Goal: Transaction & Acquisition: Purchase product/service

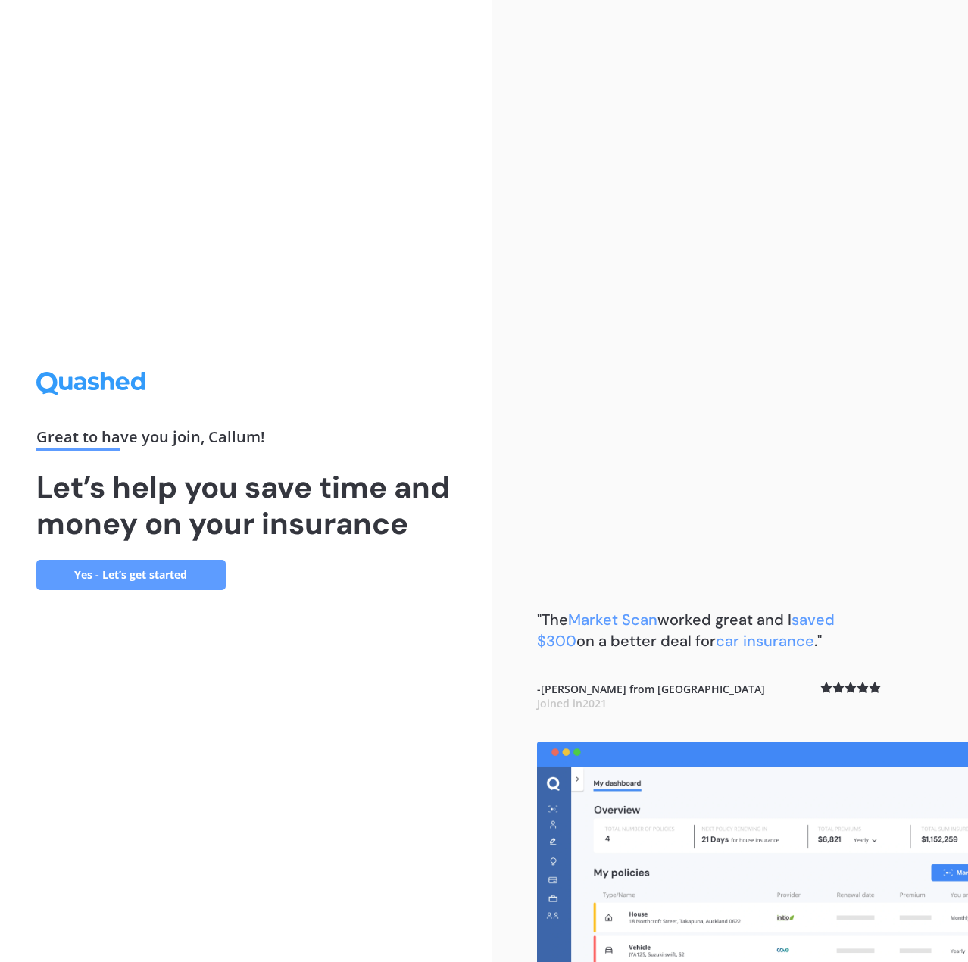
click at [103, 575] on link "Yes - Let’s get started" at bounding box center [130, 575] width 189 height 30
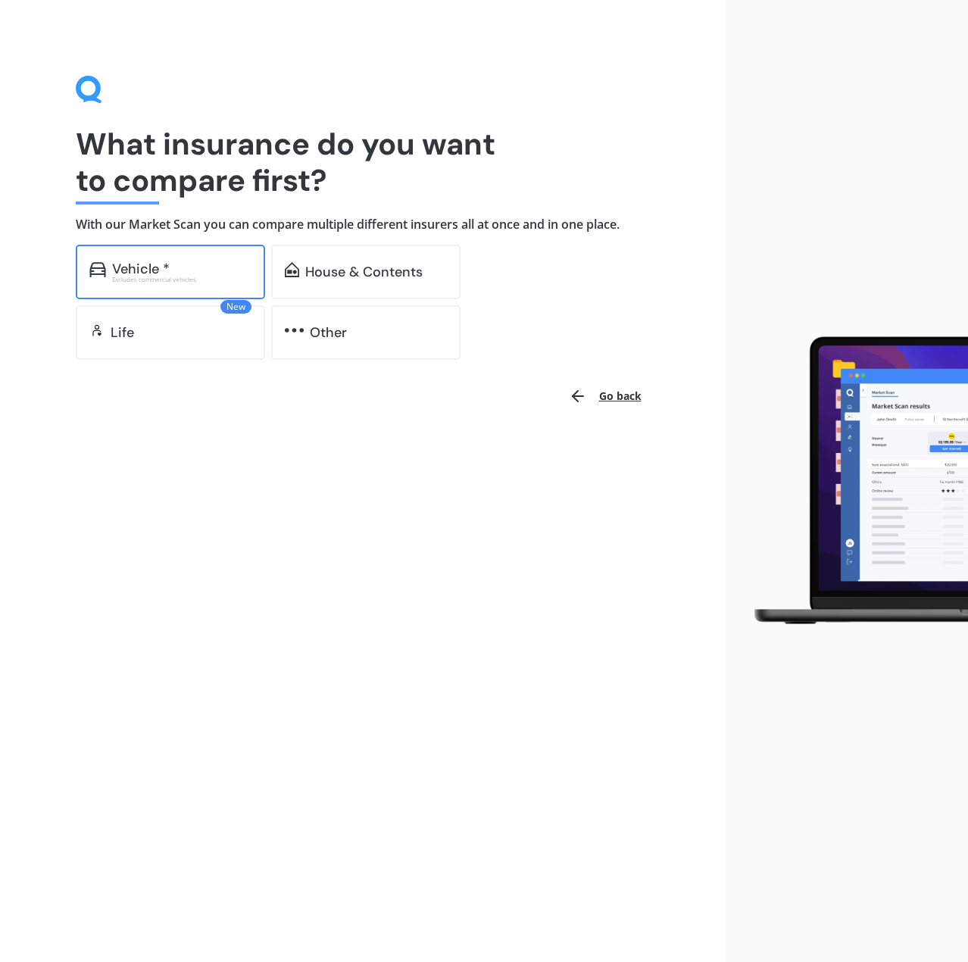
click at [217, 273] on div "Vehicle *" at bounding box center [181, 268] width 139 height 15
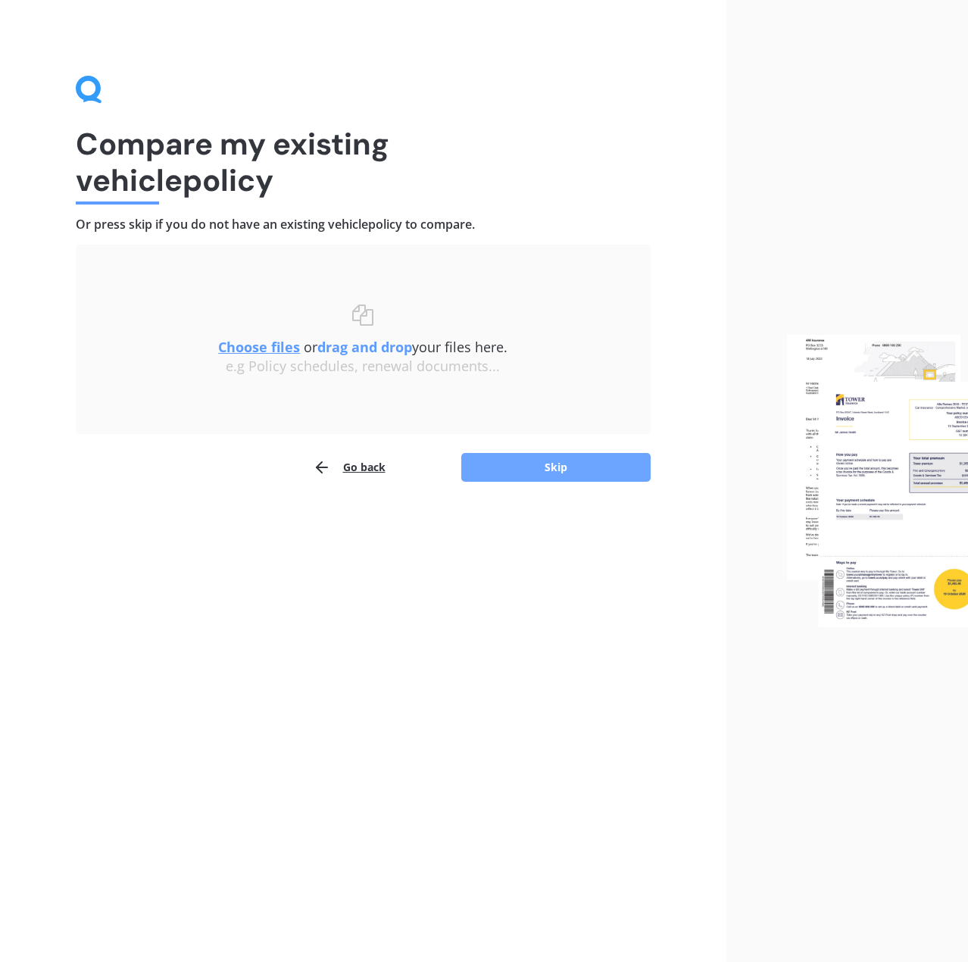
click at [546, 470] on button "Skip" at bounding box center [555, 467] width 189 height 29
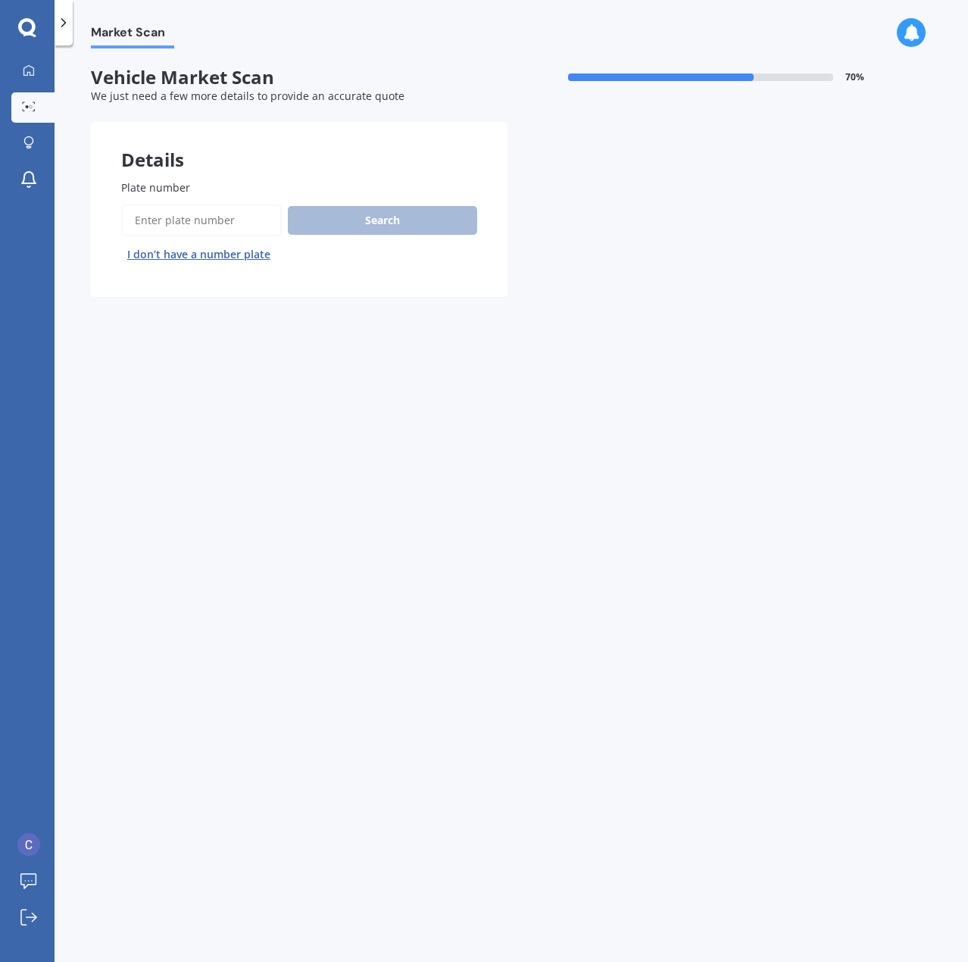
click at [251, 209] on input "Plate number" at bounding box center [201, 220] width 161 height 32
type input "c"
type input "ncj716"
click at [350, 223] on button "Search" at bounding box center [382, 220] width 189 height 29
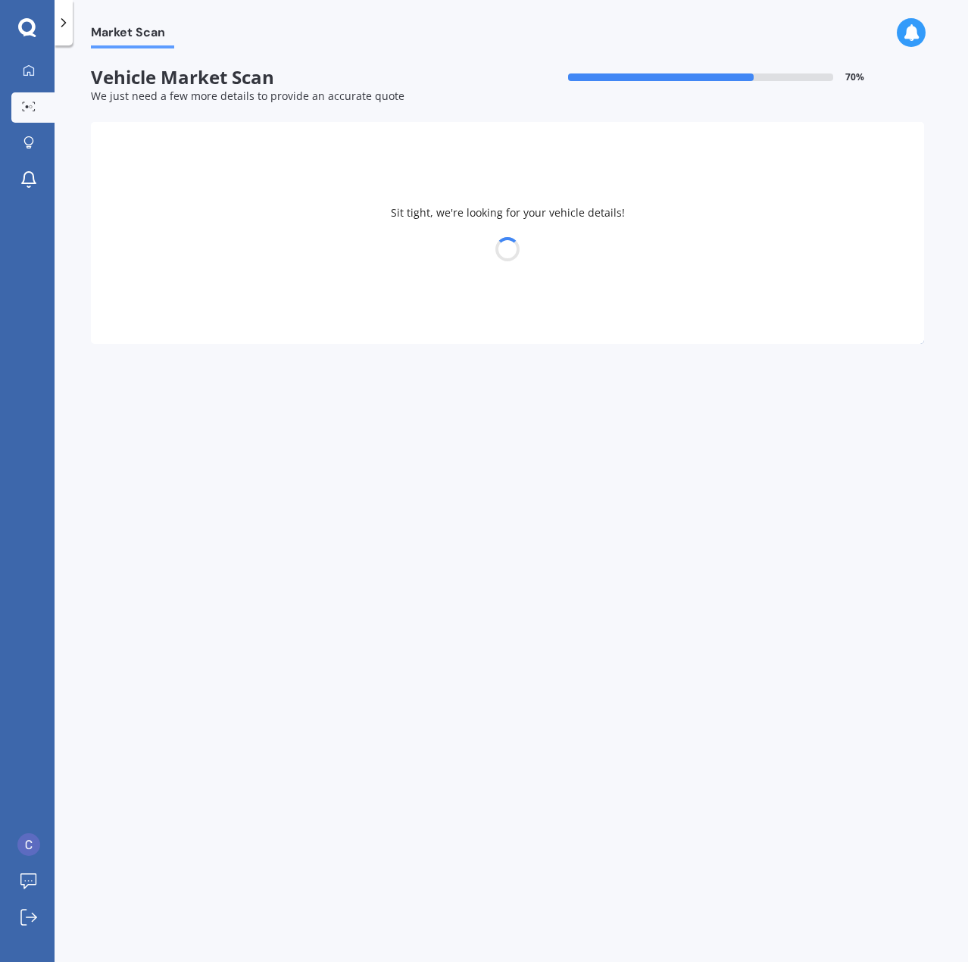
select select "LEXUS"
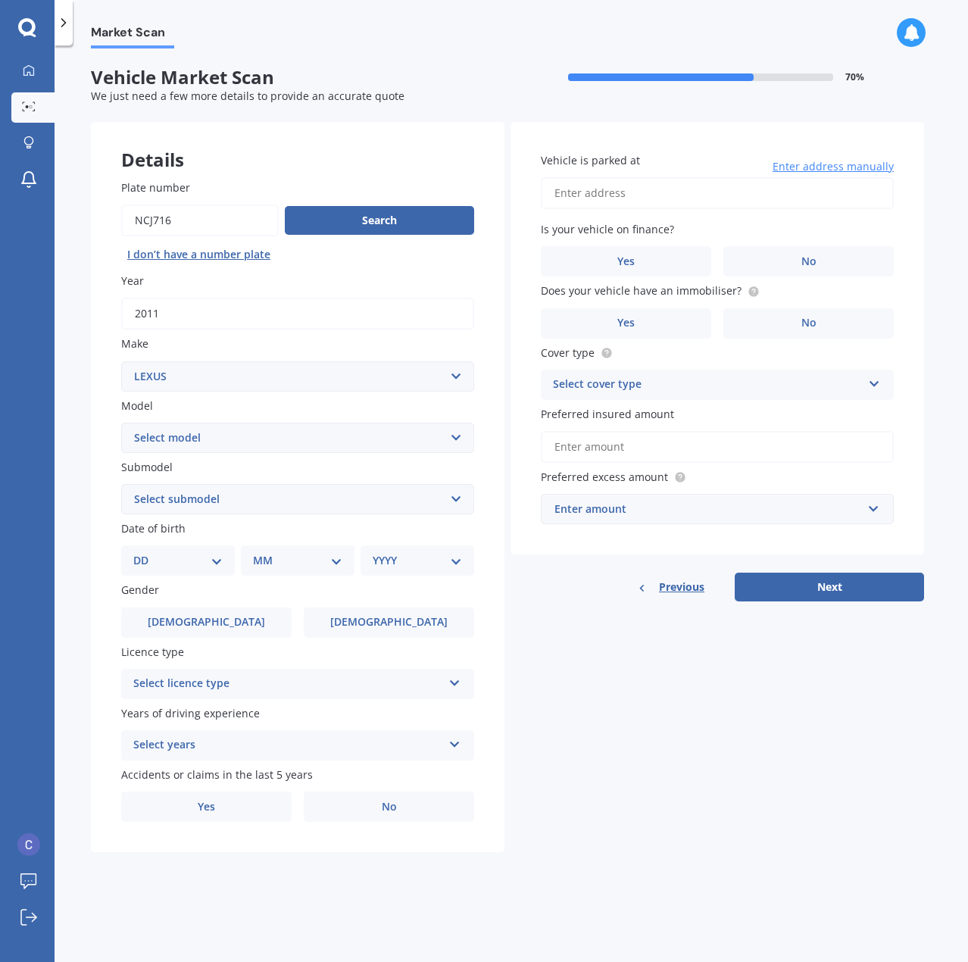
click at [398, 278] on label "Year" at bounding box center [294, 281] width 347 height 16
click at [398, 298] on input "2011" at bounding box center [297, 314] width 353 height 32
click at [385, 429] on select "Select model AS 460 CT 200 ES 300 ES 350 GS 250 GS 300 GS 350 GS 430 GS 450 GS …" at bounding box center [297, 438] width 353 height 30
select select "IS 250"
click at [121, 423] on select "Select model AS 460 CT 200 ES 300 ES 350 GS 250 GS 300 GS 350 GS 430 GS 450 GS …" at bounding box center [297, 438] width 353 height 30
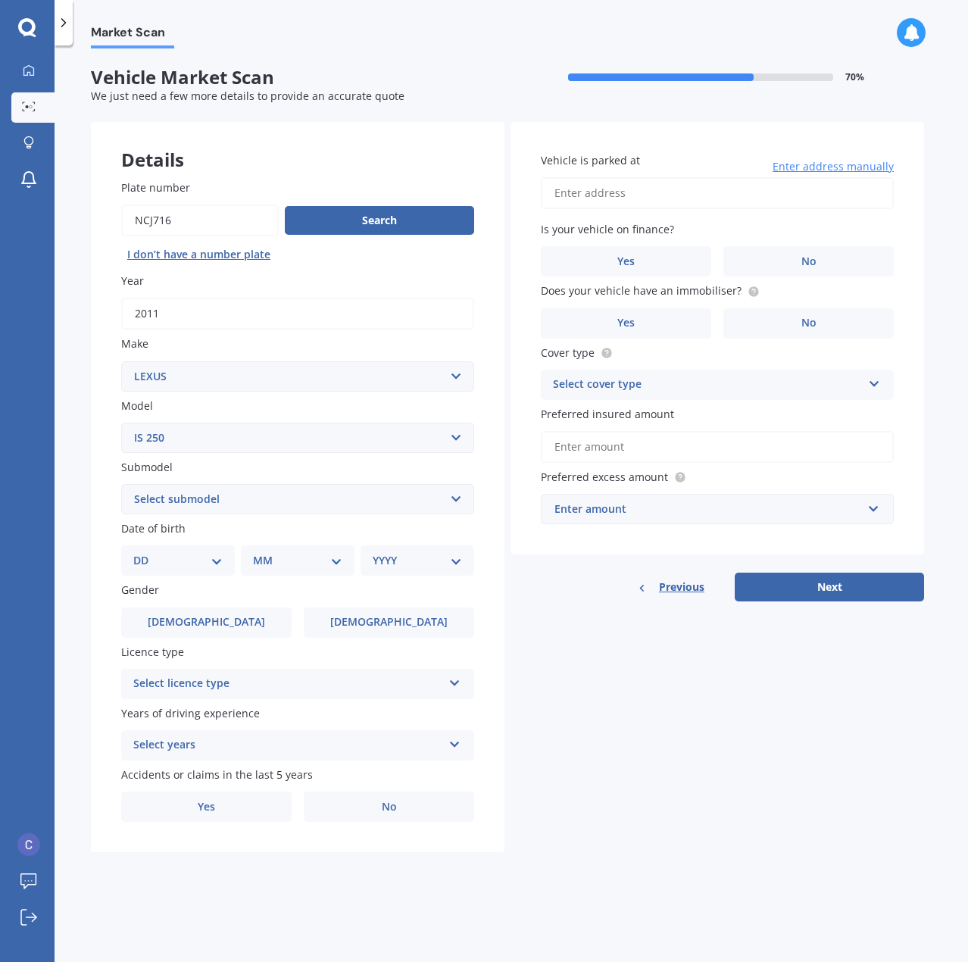
click at [186, 493] on select "Select submodel (All)" at bounding box center [297, 499] width 353 height 30
select select "(ALL)"
click at [121, 484] on select "Select submodel (All)" at bounding box center [297, 499] width 353 height 30
click at [221, 545] on div "Date of birth DD 01 02 03 04 05 06 07 08 09 10 11 12 13 14 15 16 17 18 19 20 21…" at bounding box center [297, 547] width 353 height 55
click at [216, 554] on select "DD 01 02 03 04 05 06 07 08 09 10 11 12 13 14 15 16 17 18 19 20 21 22 23 24 25 2…" at bounding box center [177, 560] width 89 height 17
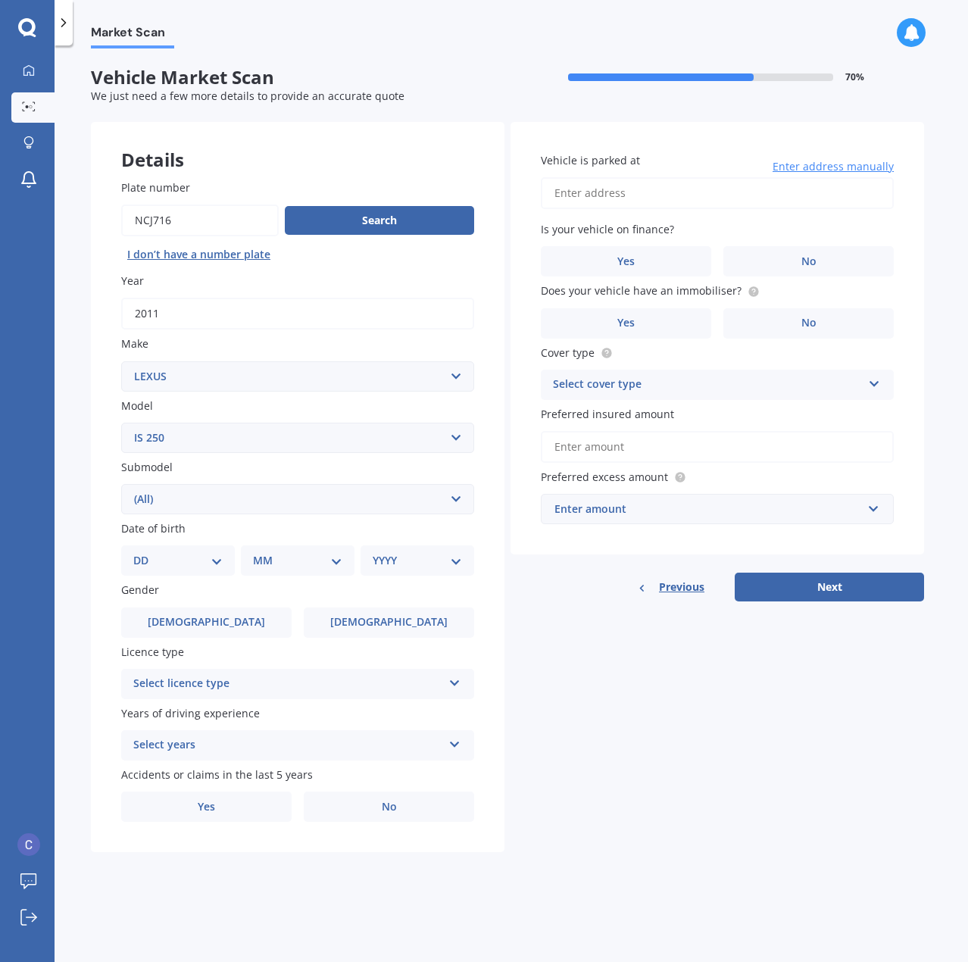
select select "05"
click at [145, 552] on select "DD 01 02 03 04 05 06 07 08 09 10 11 12 13 14 15 16 17 18 19 20 21 22 23 24 25 2…" at bounding box center [177, 560] width 89 height 17
click at [268, 555] on select "MM 01 02 03 04 05 06 07 08 09 10 11 12" at bounding box center [300, 560] width 83 height 17
select select "12"
click at [259, 552] on select "MM 01 02 03 04 05 06 07 08 09 10 11 12" at bounding box center [300, 560] width 83 height 17
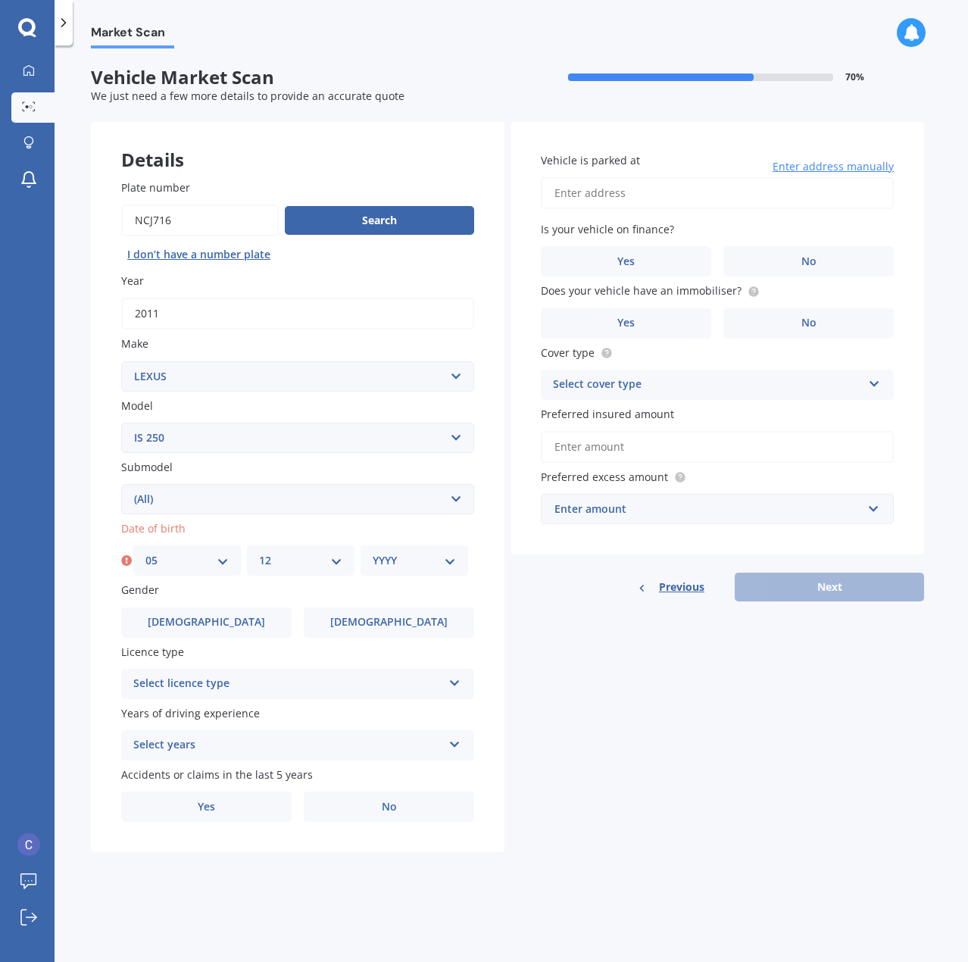
click at [389, 562] on select "YYYY 2025 2024 2023 2022 2021 2020 2019 2018 2017 2016 2015 2014 2013 2012 2011…" at bounding box center [414, 560] width 83 height 17
select select "1996"
click at [373, 552] on select "YYYY 2025 2024 2023 2022 2021 2020 2019 2018 2017 2016 2015 2014 2013 2012 2011…" at bounding box center [414, 560] width 83 height 17
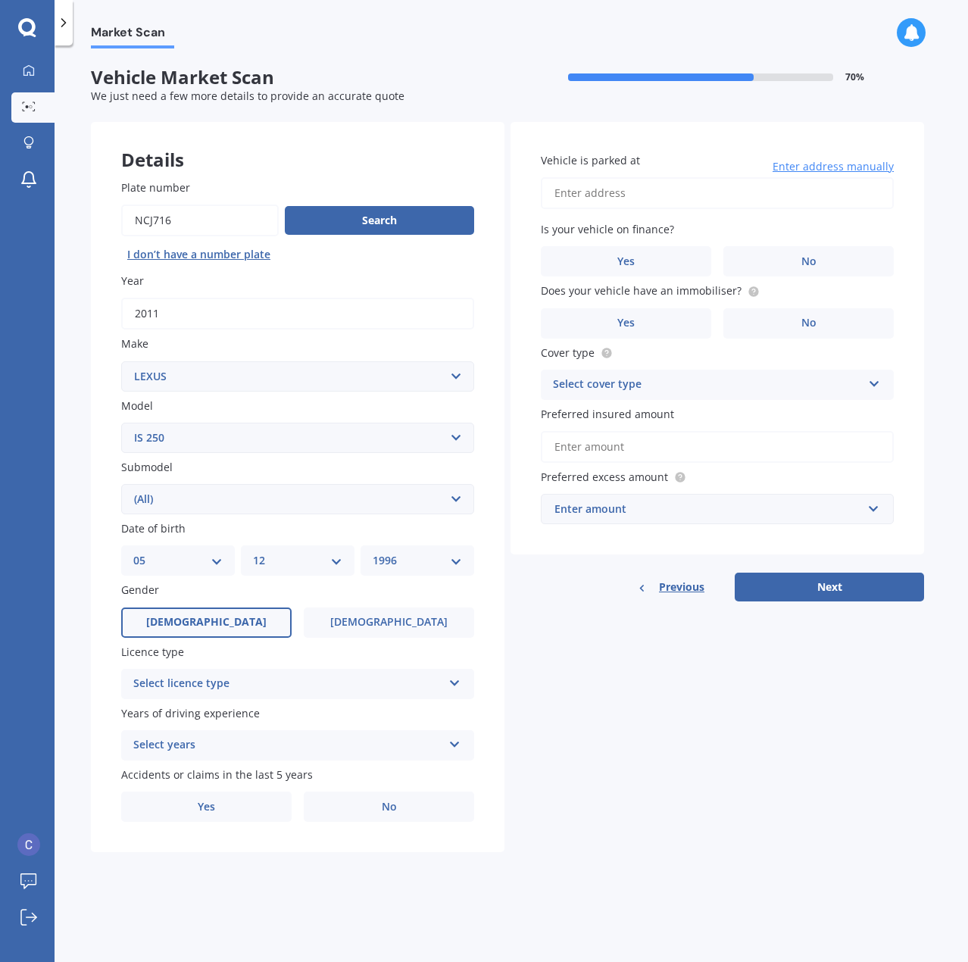
click at [226, 616] on label "[DEMOGRAPHIC_DATA]" at bounding box center [206, 622] width 170 height 30
click at [0, 0] on input "[DEMOGRAPHIC_DATA]" at bounding box center [0, 0] width 0 height 0
click at [262, 682] on div "Select licence type" at bounding box center [287, 684] width 309 height 18
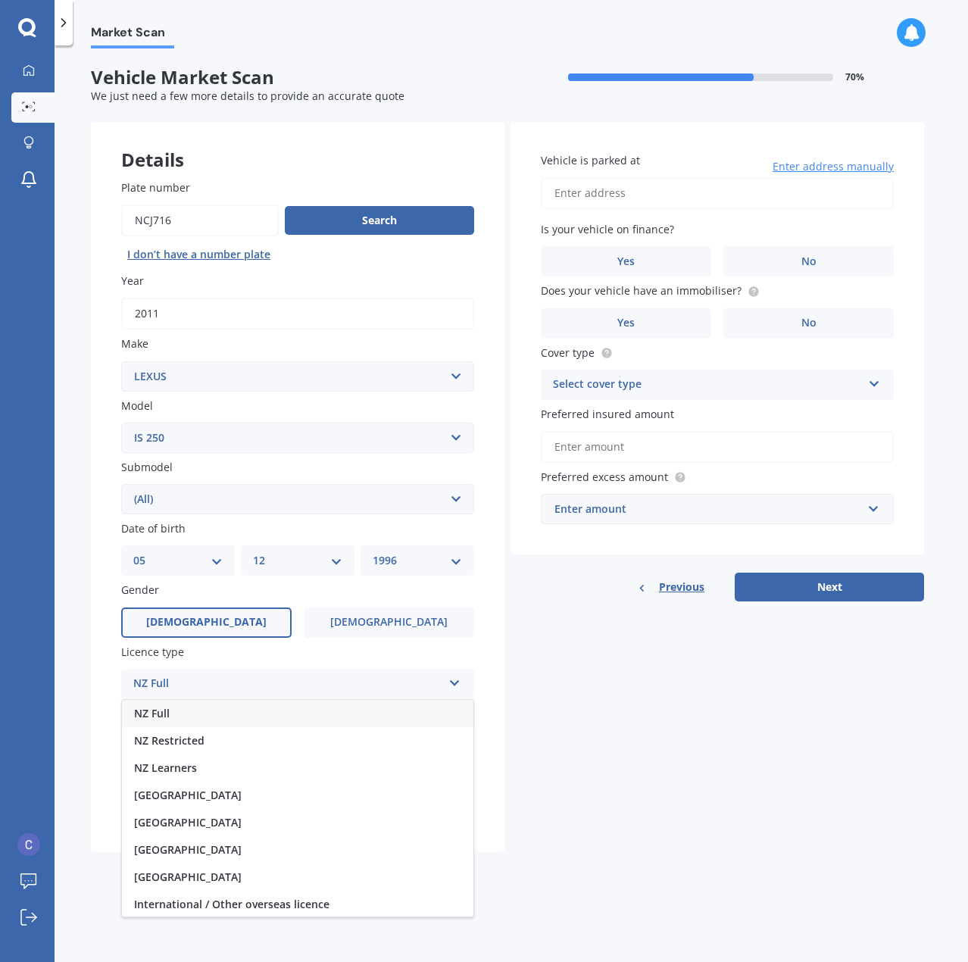
click at [204, 706] on div "NZ Full" at bounding box center [297, 713] width 351 height 27
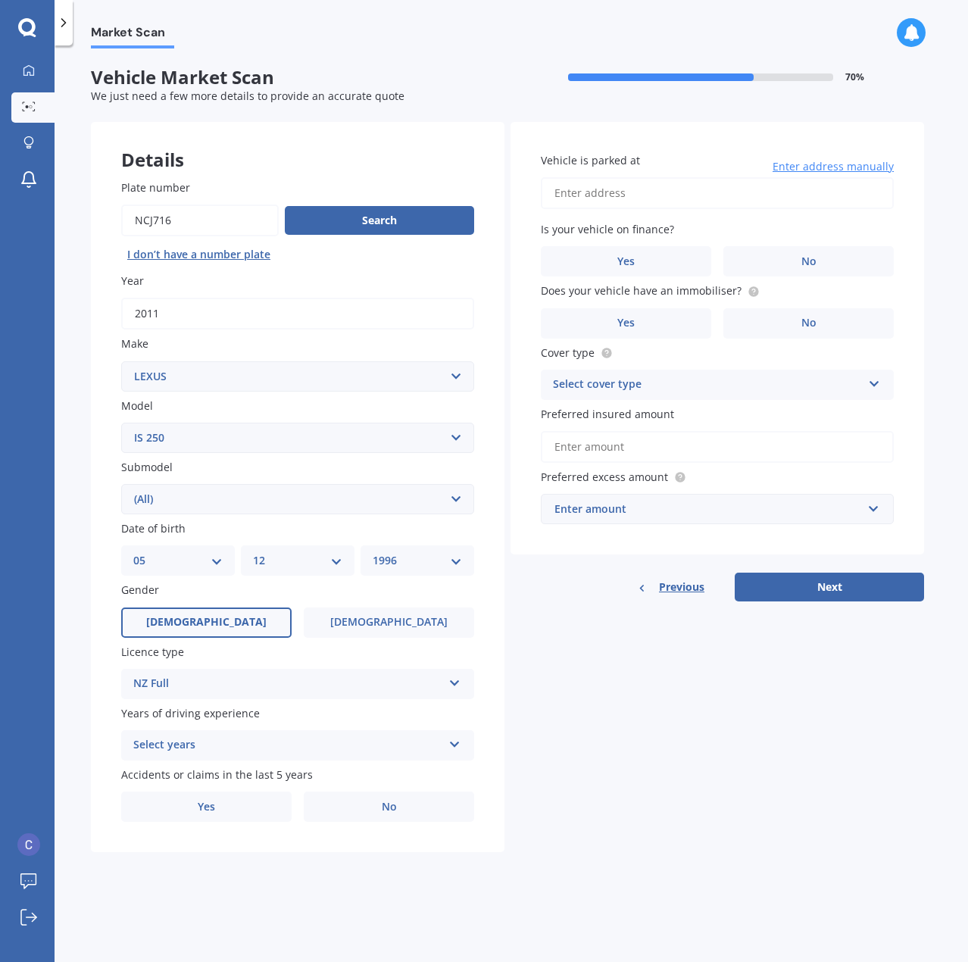
click at [239, 751] on div "Select years" at bounding box center [287, 745] width 309 height 18
click at [217, 769] on div "5 or more years" at bounding box center [297, 774] width 351 height 27
click at [344, 806] on label "No" at bounding box center [389, 806] width 170 height 30
click at [0, 0] on input "No" at bounding box center [0, 0] width 0 height 0
click at [651, 192] on input "Vehicle is parked at" at bounding box center [717, 193] width 353 height 32
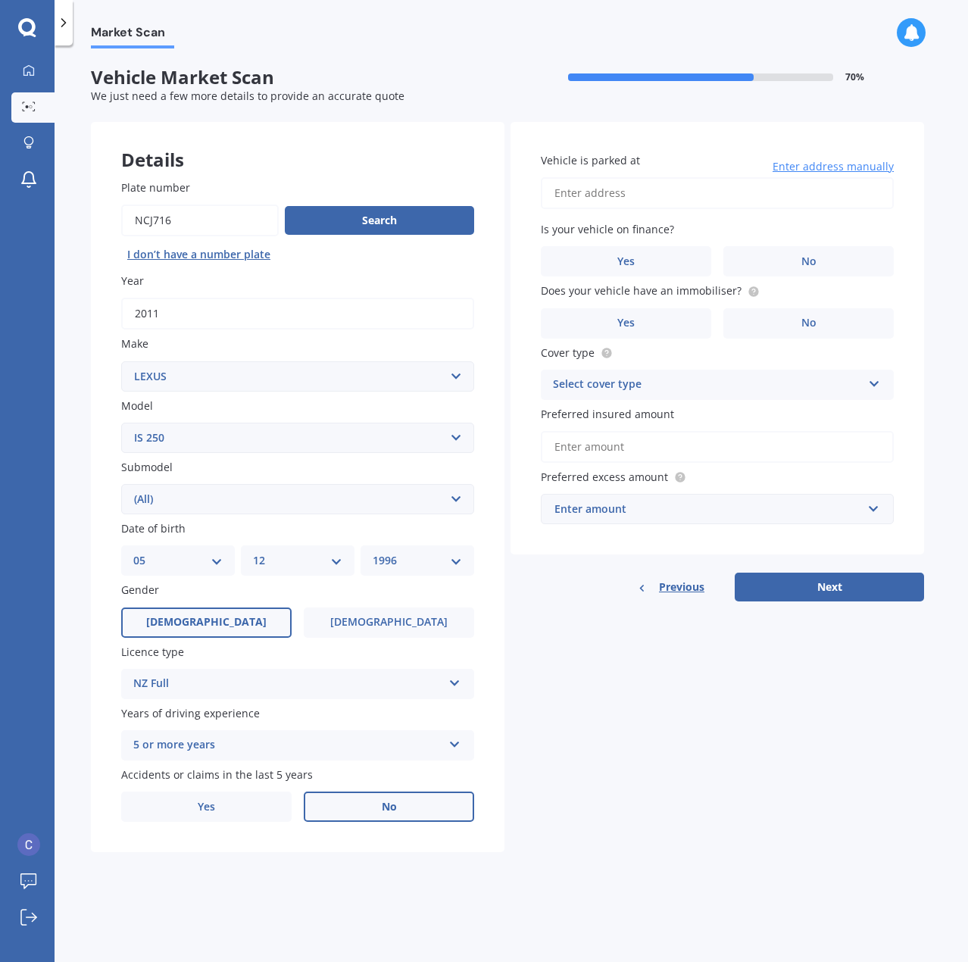
type input "[STREET_ADDRESS]"
click at [816, 189] on input "[STREET_ADDRESS]" at bounding box center [717, 193] width 353 height 32
click at [811, 167] on span "Enter address manually" at bounding box center [832, 166] width 121 height 15
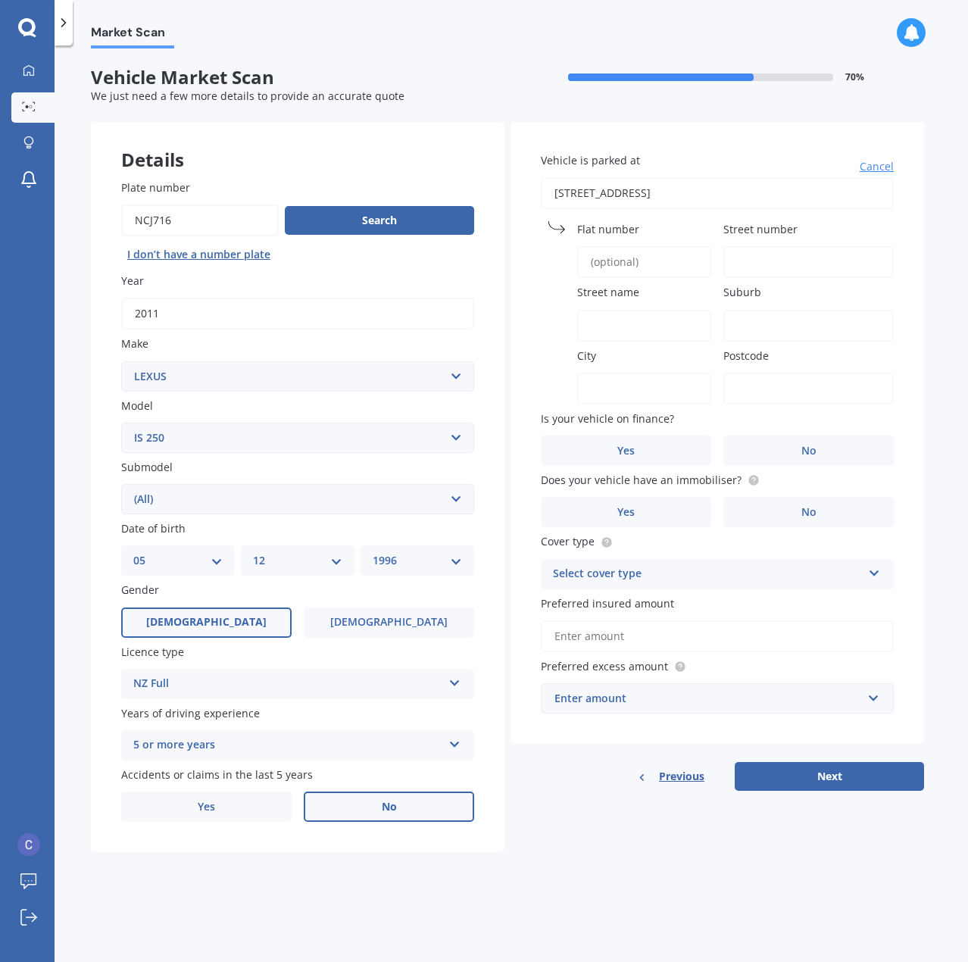
drag, startPoint x: 751, startPoint y: 187, endPoint x: 413, endPoint y: 192, distance: 338.6
click at [413, 192] on div "Details Plate number Search I don’t have a number plate Year [DATE] Make Select…" at bounding box center [507, 487] width 833 height 731
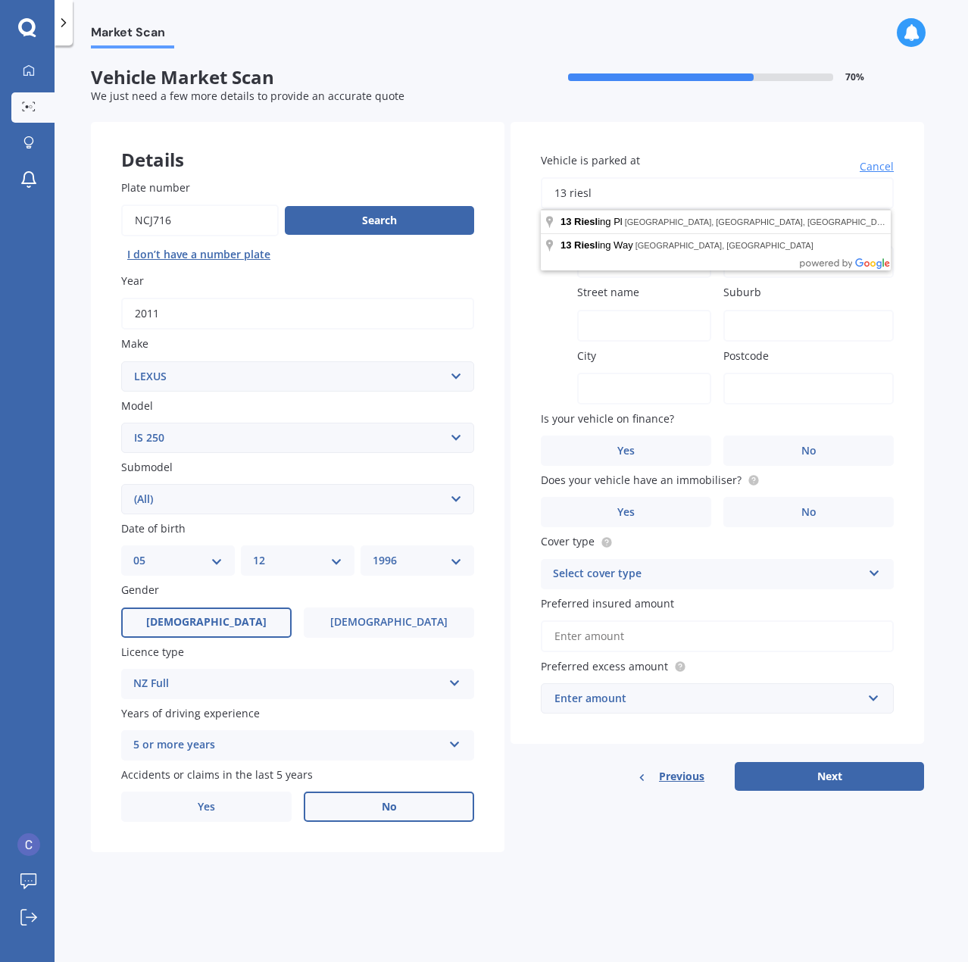
click at [630, 184] on input "13 riesl" at bounding box center [717, 193] width 353 height 32
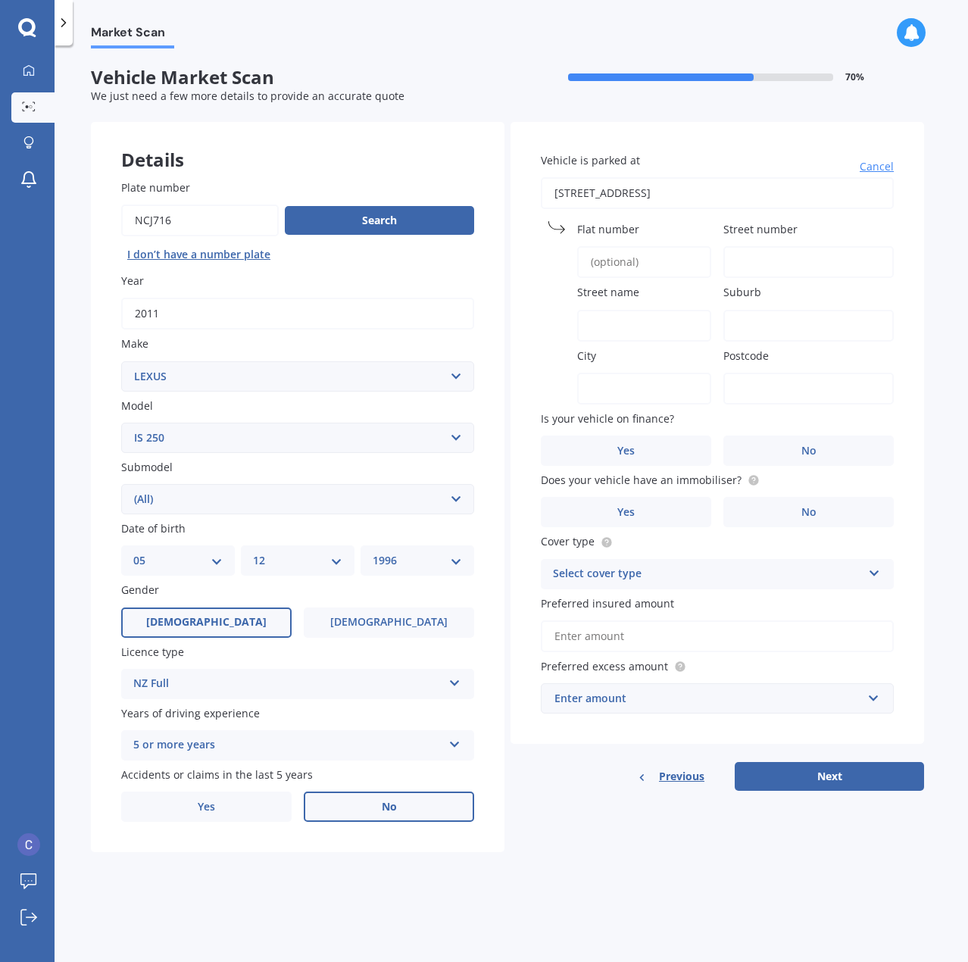
type input "[STREET_ADDRESS][PERSON_NAME]"
type input "13"
type input "Riesling Place"
type input "[PERSON_NAME]"
type input "[GEOGRAPHIC_DATA]"
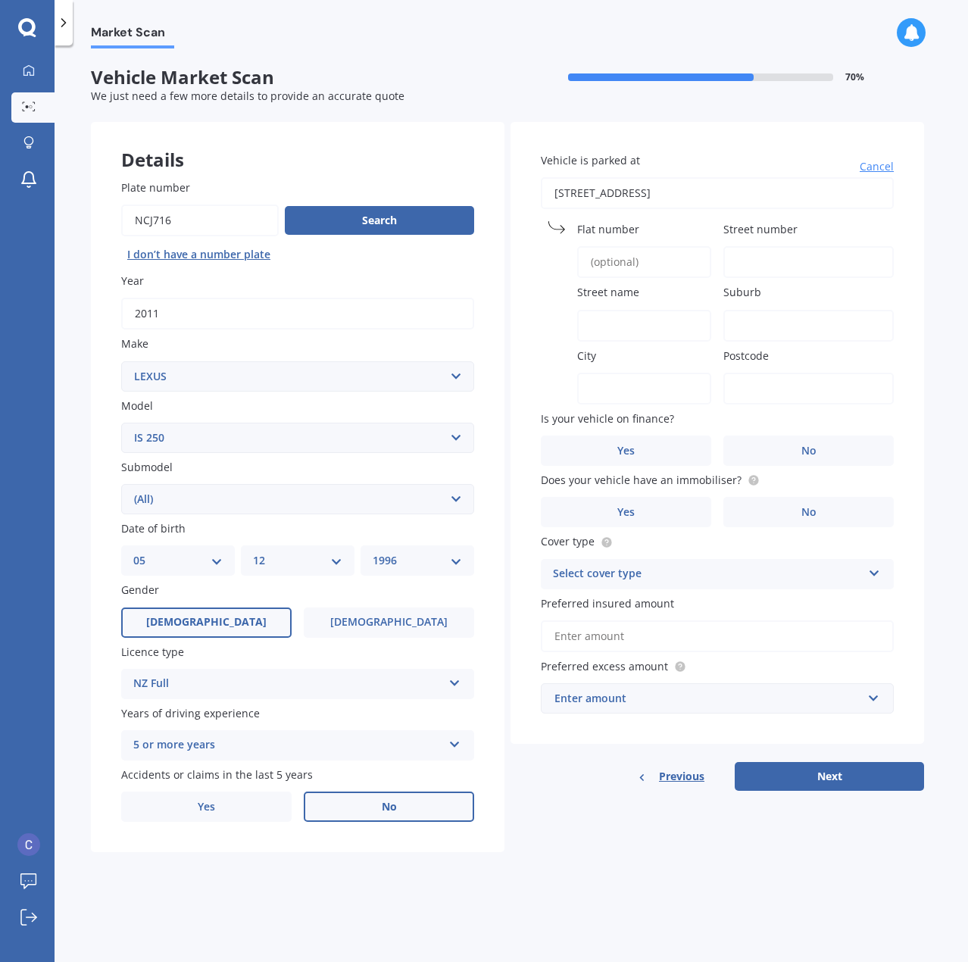
type input "0612"
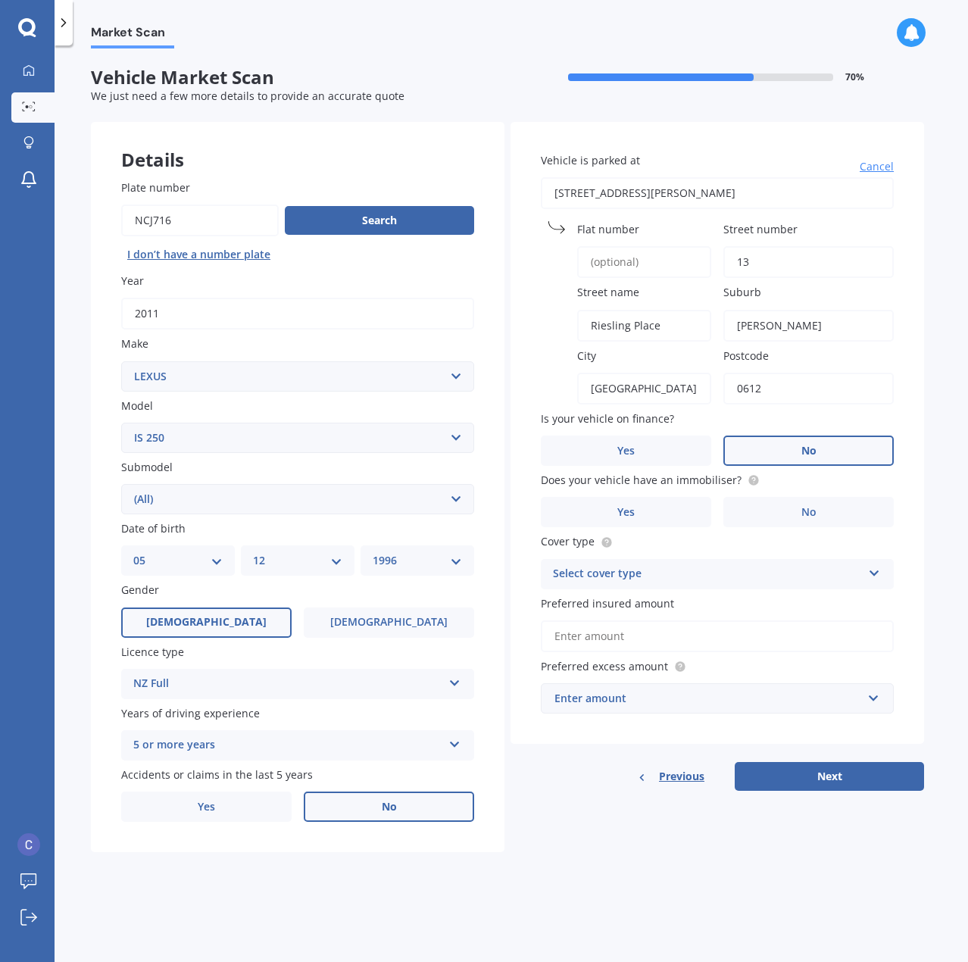
click at [800, 451] on label "No" at bounding box center [808, 450] width 170 height 30
click at [0, 0] on input "No" at bounding box center [0, 0] width 0 height 0
click at [748, 476] on circle at bounding box center [753, 481] width 10 height 10
click at [775, 513] on label "No" at bounding box center [808, 512] width 170 height 30
click at [0, 0] on input "No" at bounding box center [0, 0] width 0 height 0
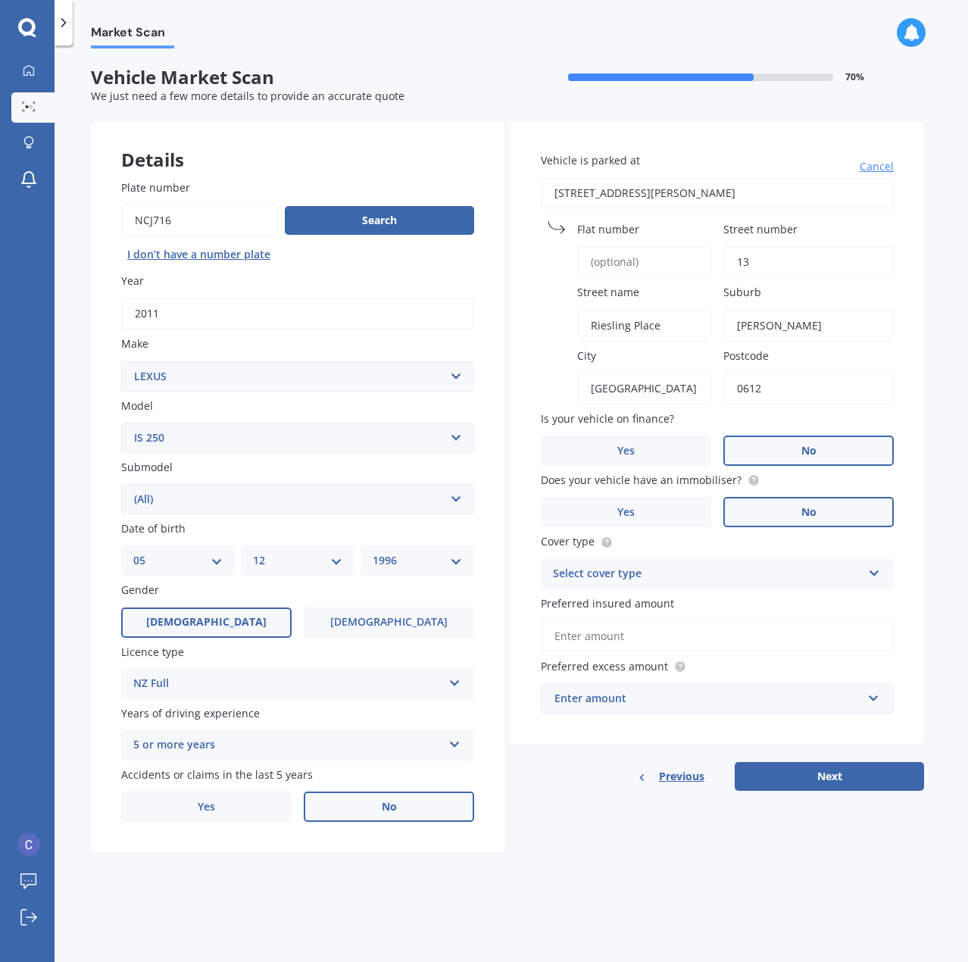
click at [751, 568] on div "Select cover type" at bounding box center [707, 574] width 309 height 18
click at [669, 596] on div "Comprehensive" at bounding box center [716, 603] width 351 height 27
click at [659, 632] on input "Preferred insured amount" at bounding box center [717, 636] width 353 height 32
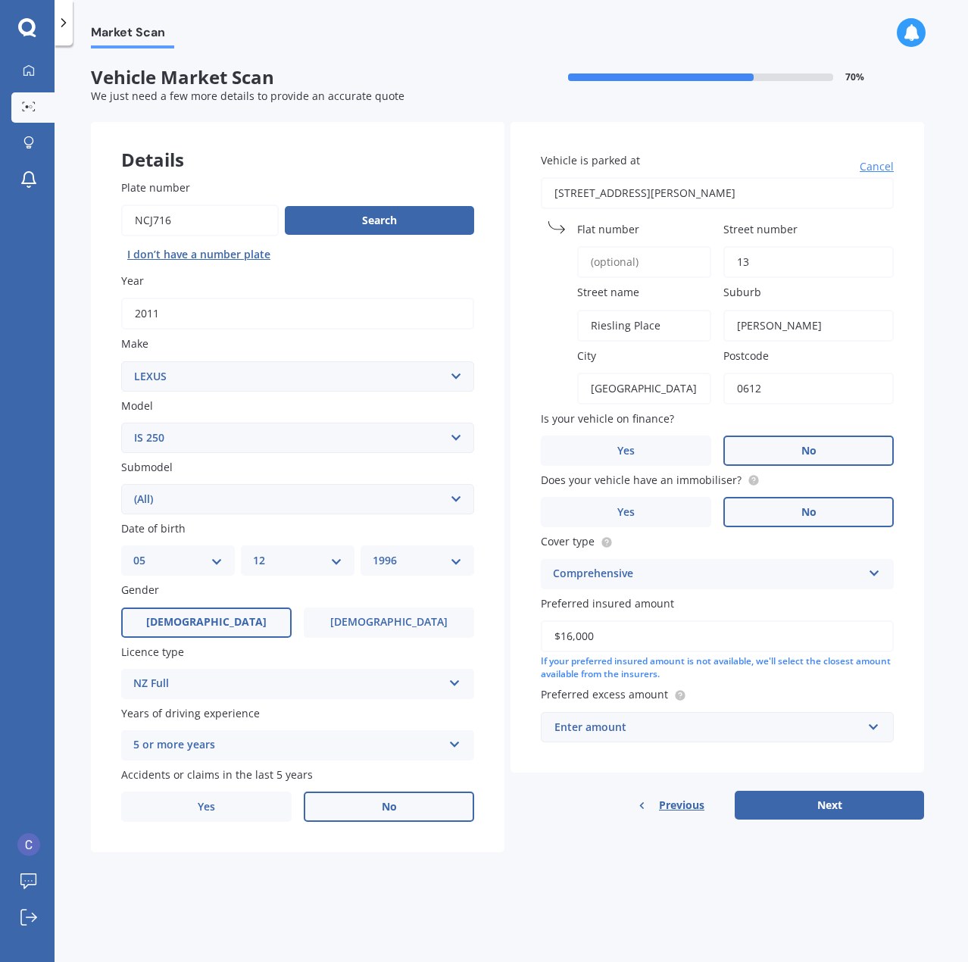
type input "$16,000"
click at [689, 734] on div "Enter amount" at bounding box center [707, 727] width 307 height 17
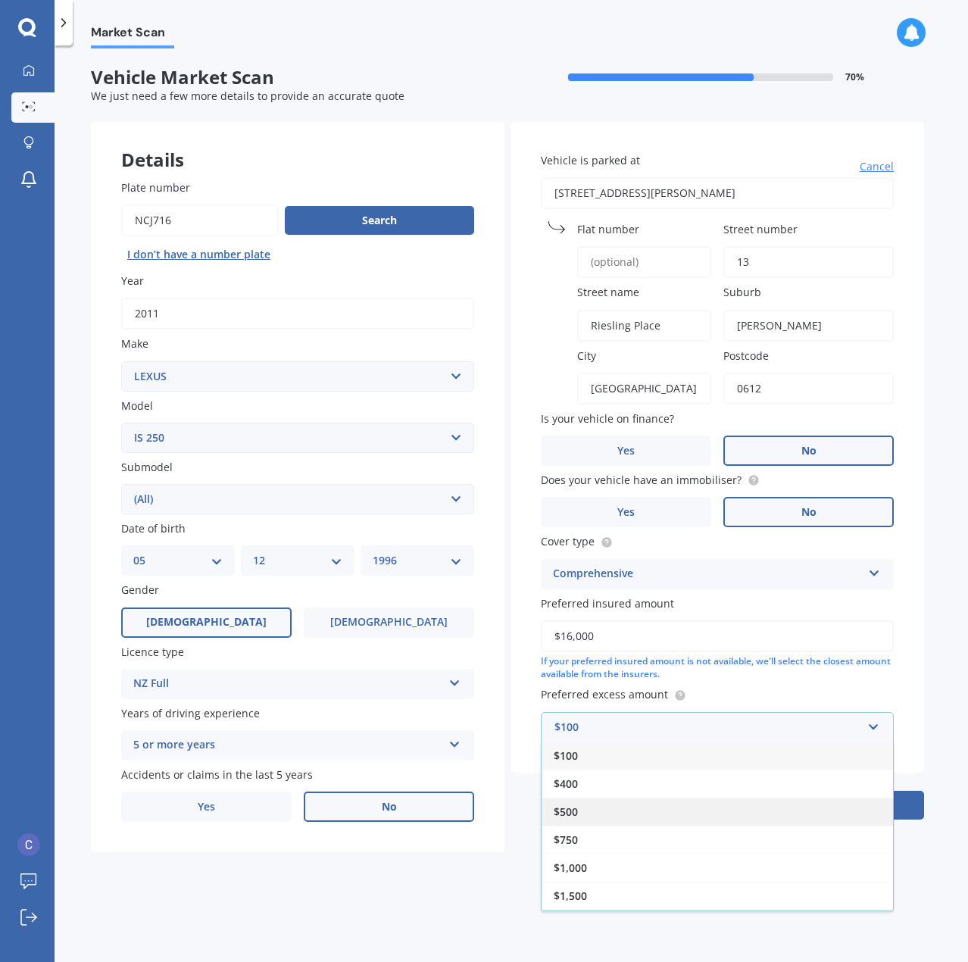
click at [610, 801] on div "$500" at bounding box center [716, 811] width 351 height 28
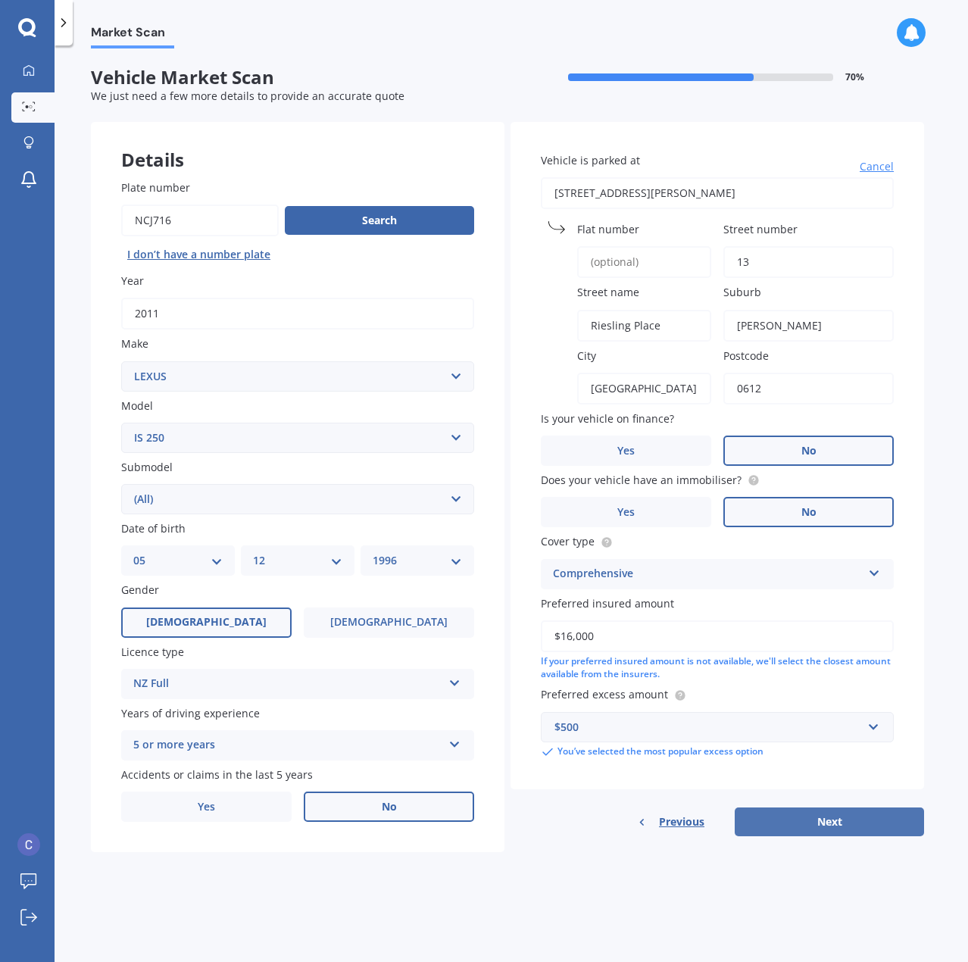
click at [757, 812] on button "Next" at bounding box center [829, 821] width 189 height 29
select select "05"
select select "12"
select select "1996"
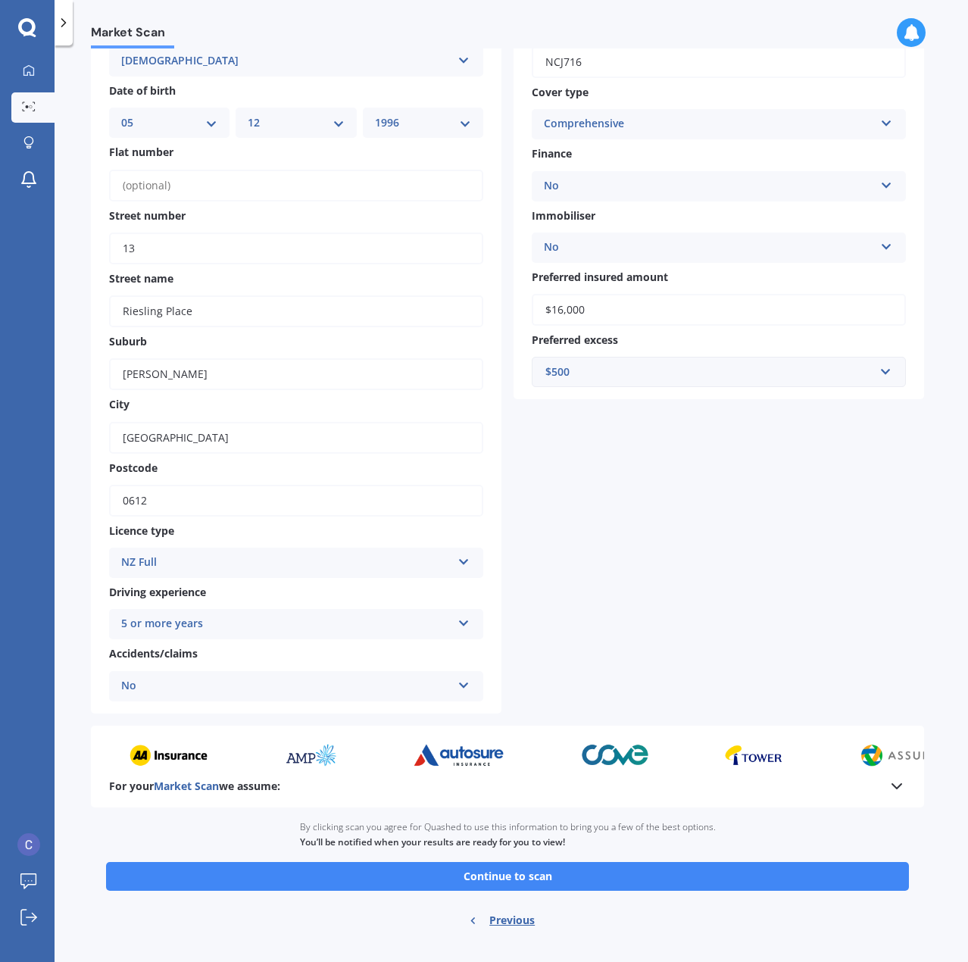
scroll to position [134, 0]
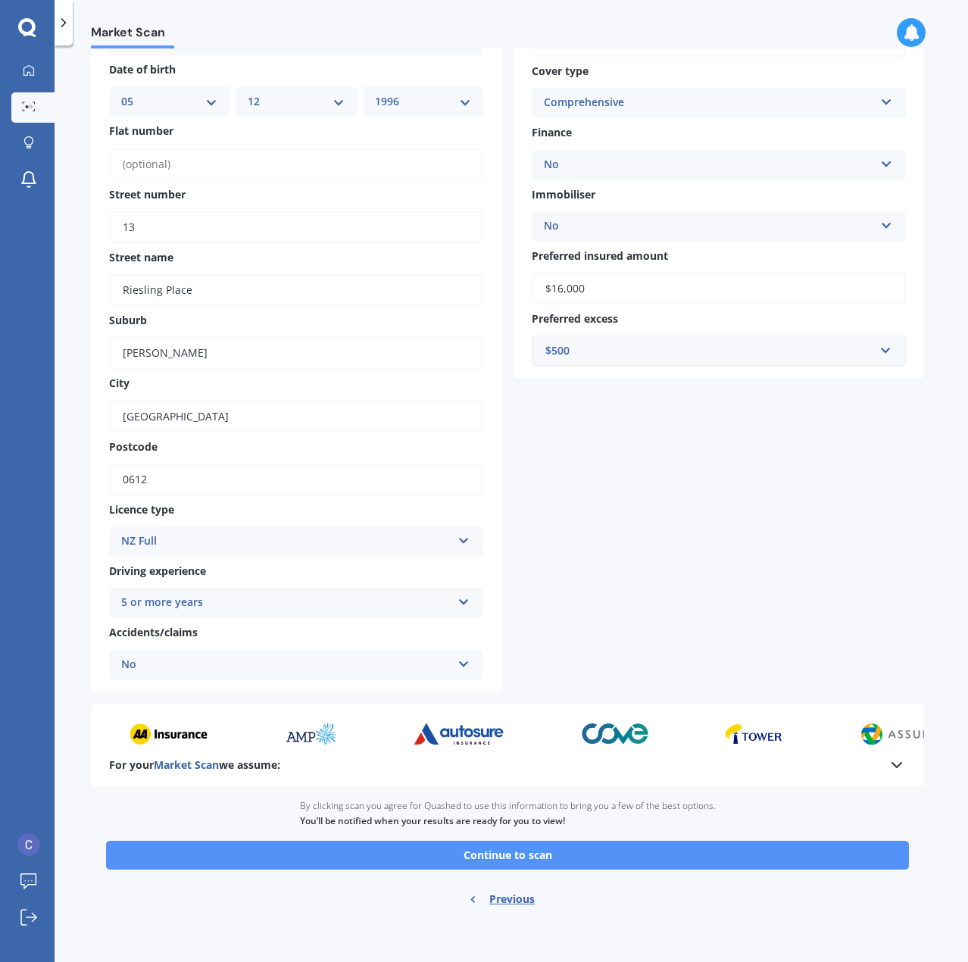
click at [612, 854] on button "Continue to scan" at bounding box center [507, 855] width 803 height 29
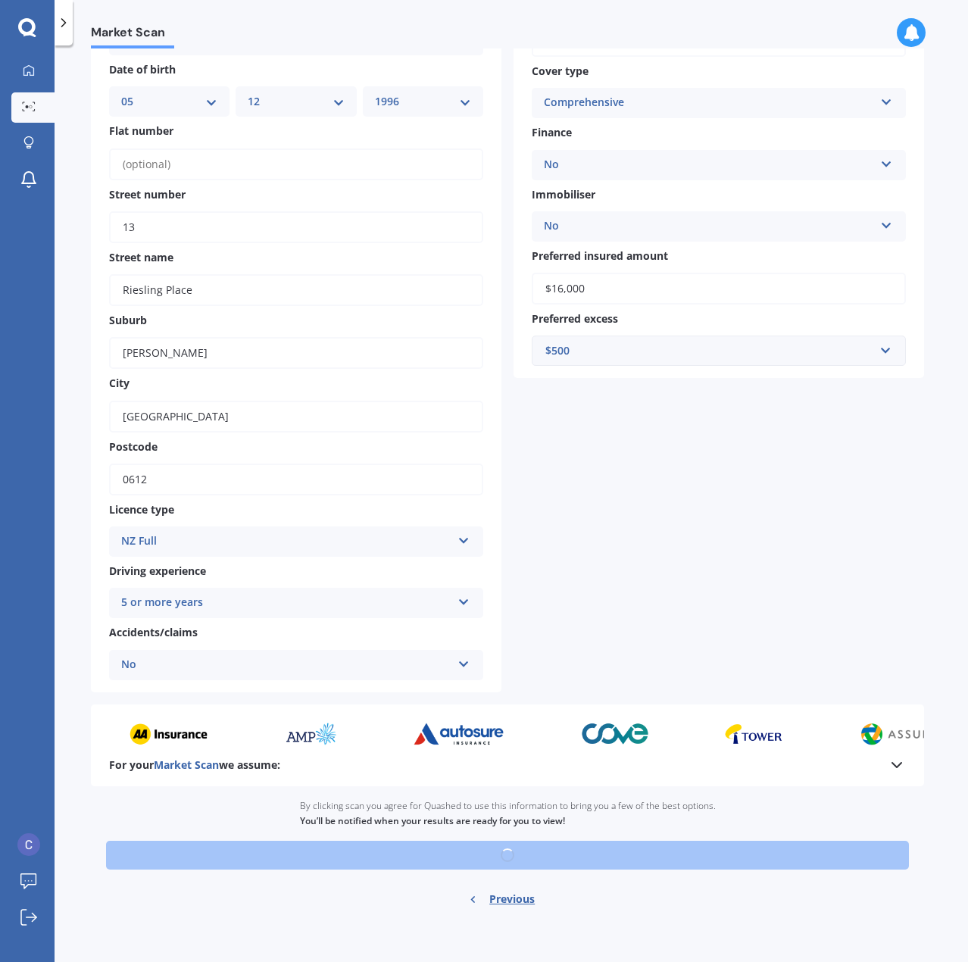
scroll to position [102, 0]
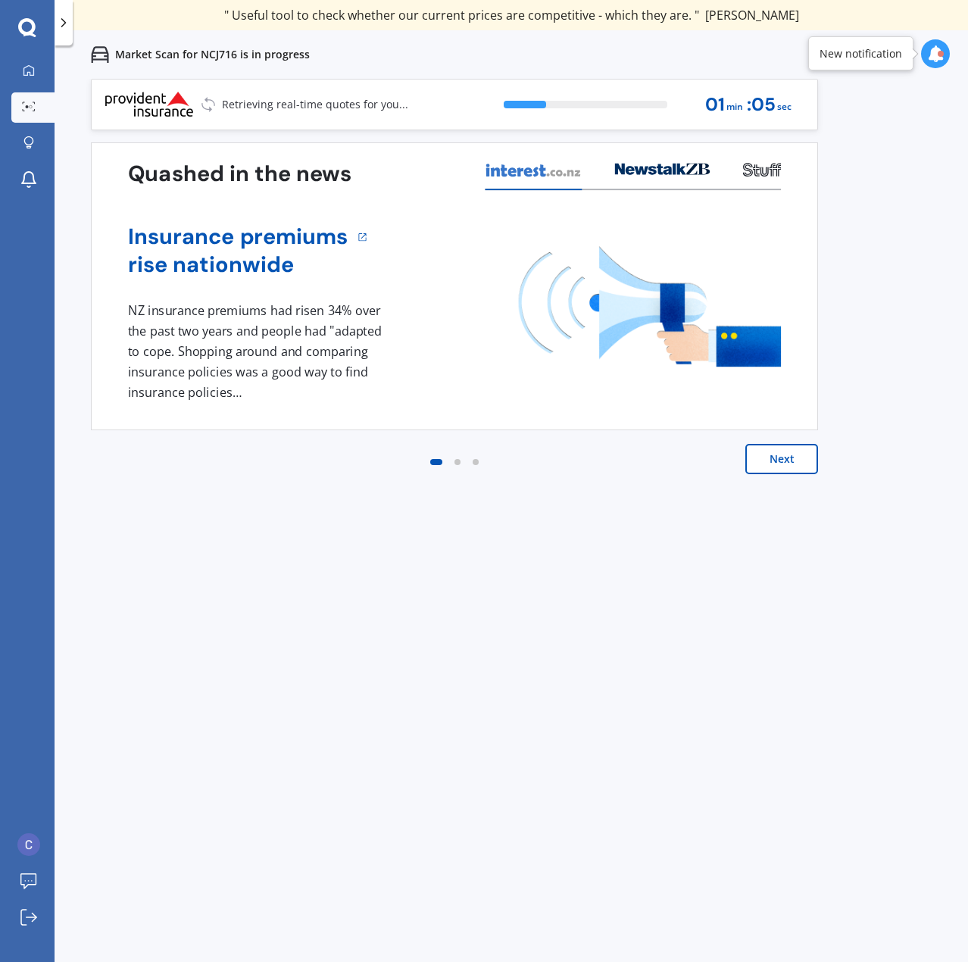
click at [808, 488] on div "Next" at bounding box center [454, 474] width 727 height 61
click at [785, 463] on button "Next" at bounding box center [781, 459] width 73 height 30
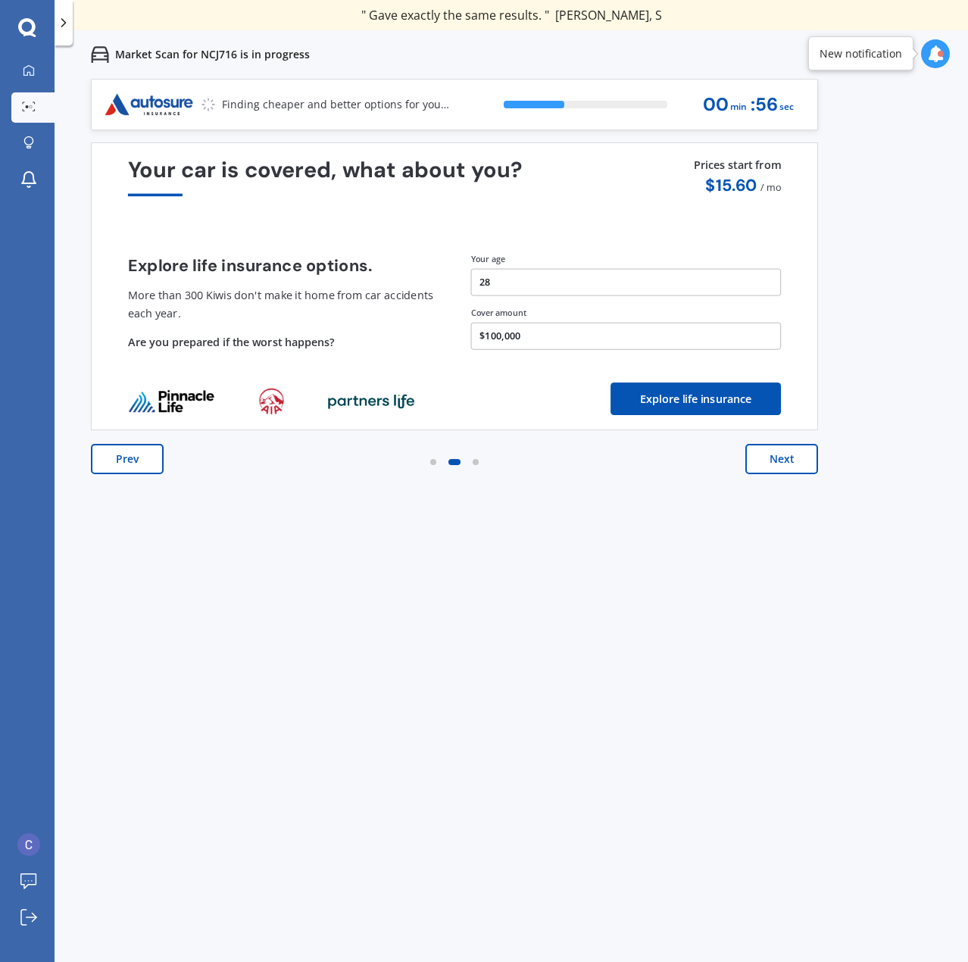
click at [786, 466] on button "Next" at bounding box center [781, 459] width 73 height 30
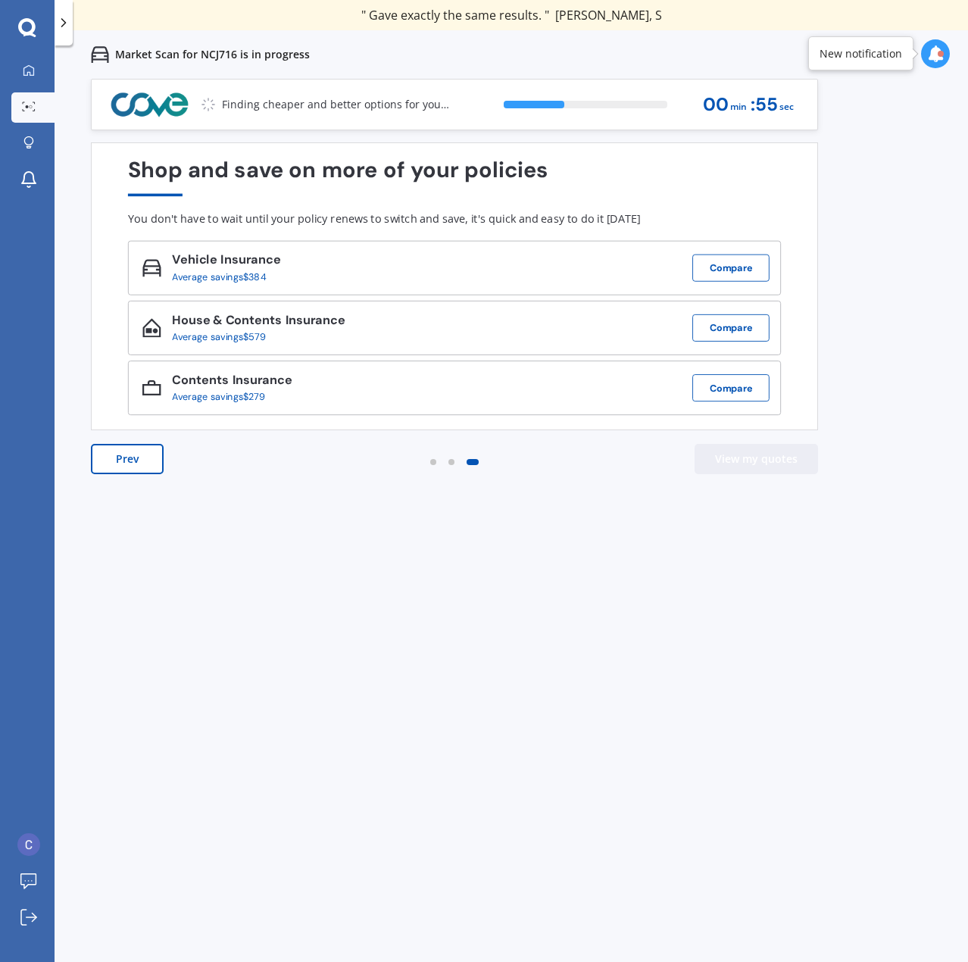
click at [785, 467] on button "View my quotes" at bounding box center [755, 459] width 123 height 30
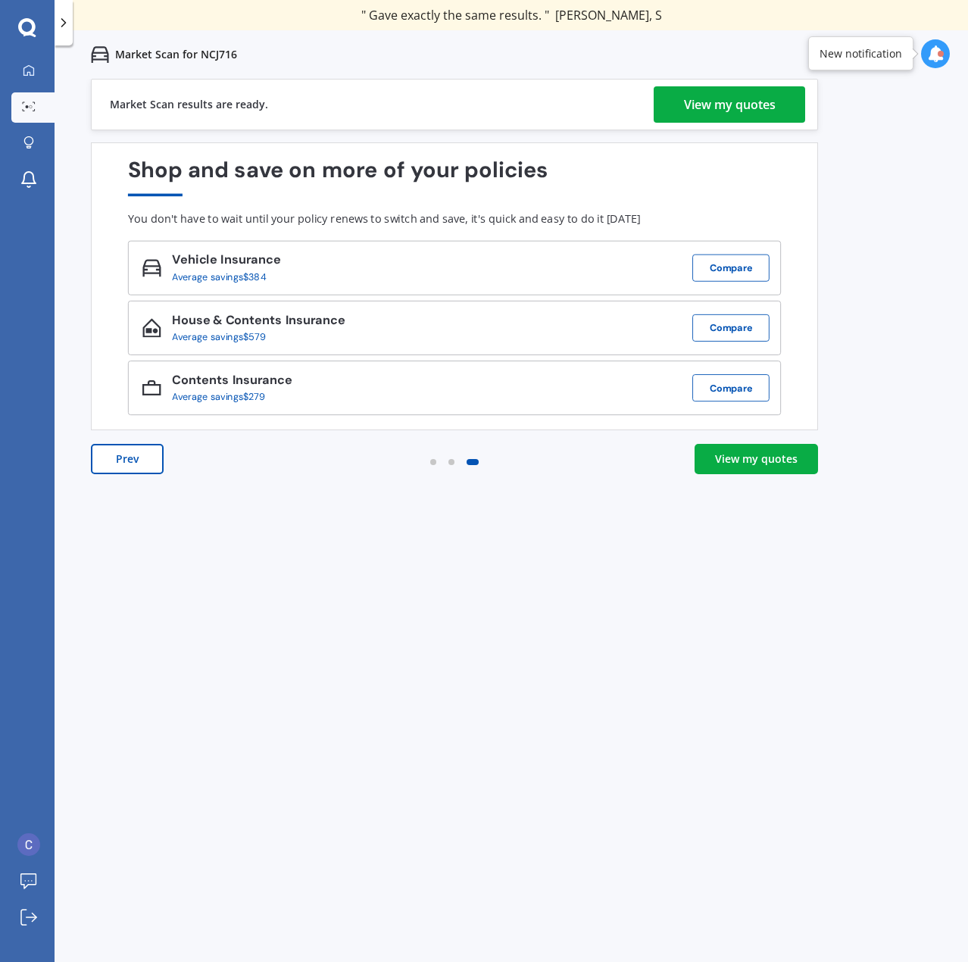
click at [738, 103] on div "View my quotes" at bounding box center [730, 104] width 92 height 36
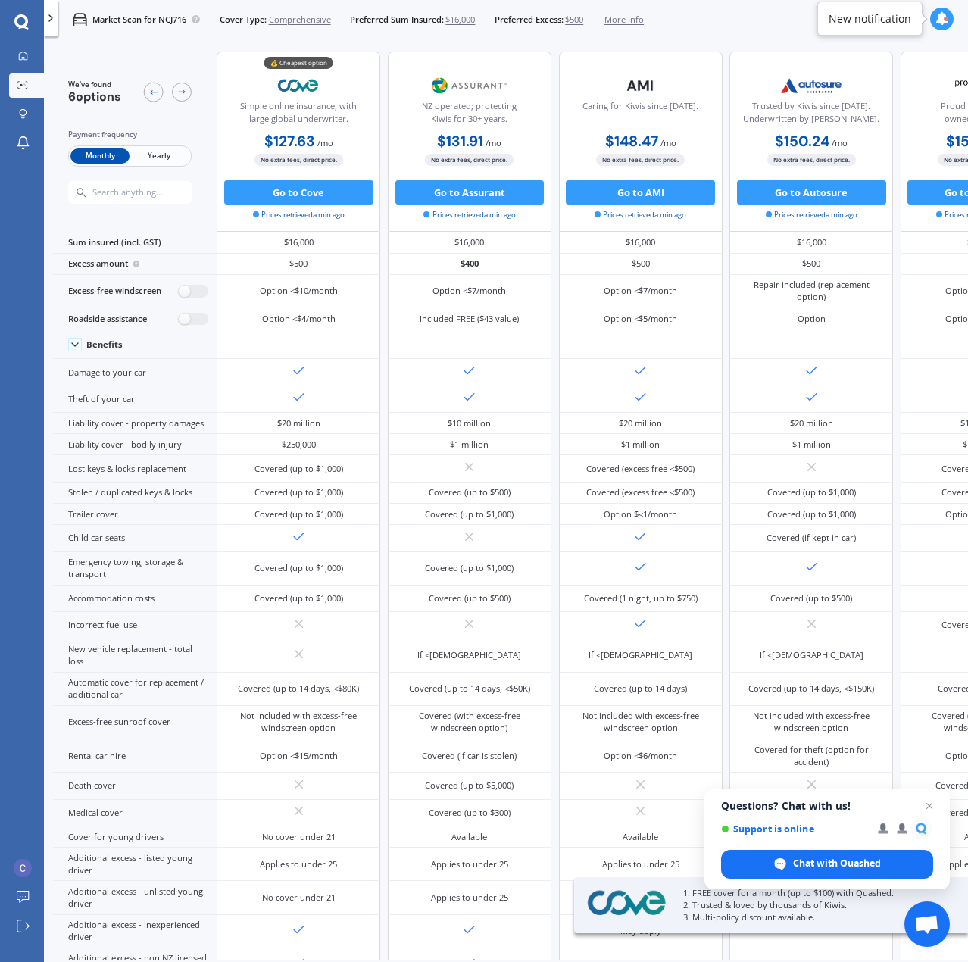
scroll to position [95, 0]
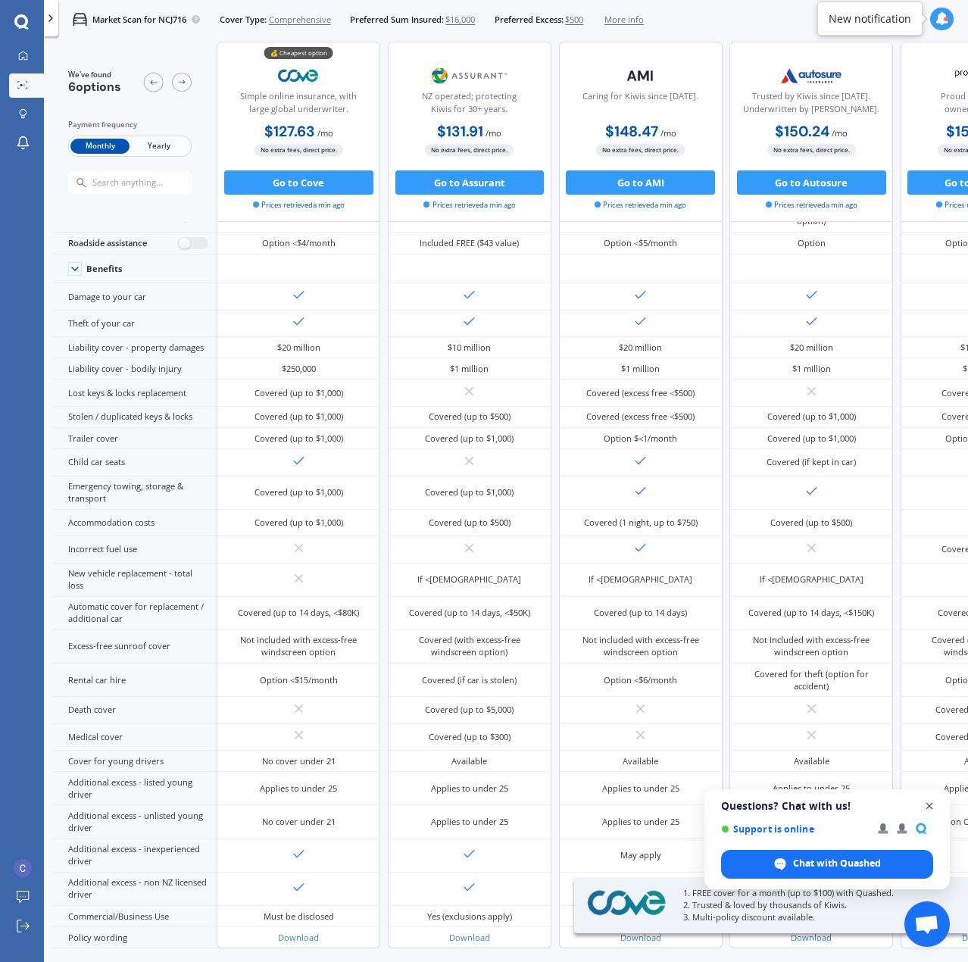
click at [930, 804] on span "Close chat" at bounding box center [929, 806] width 19 height 19
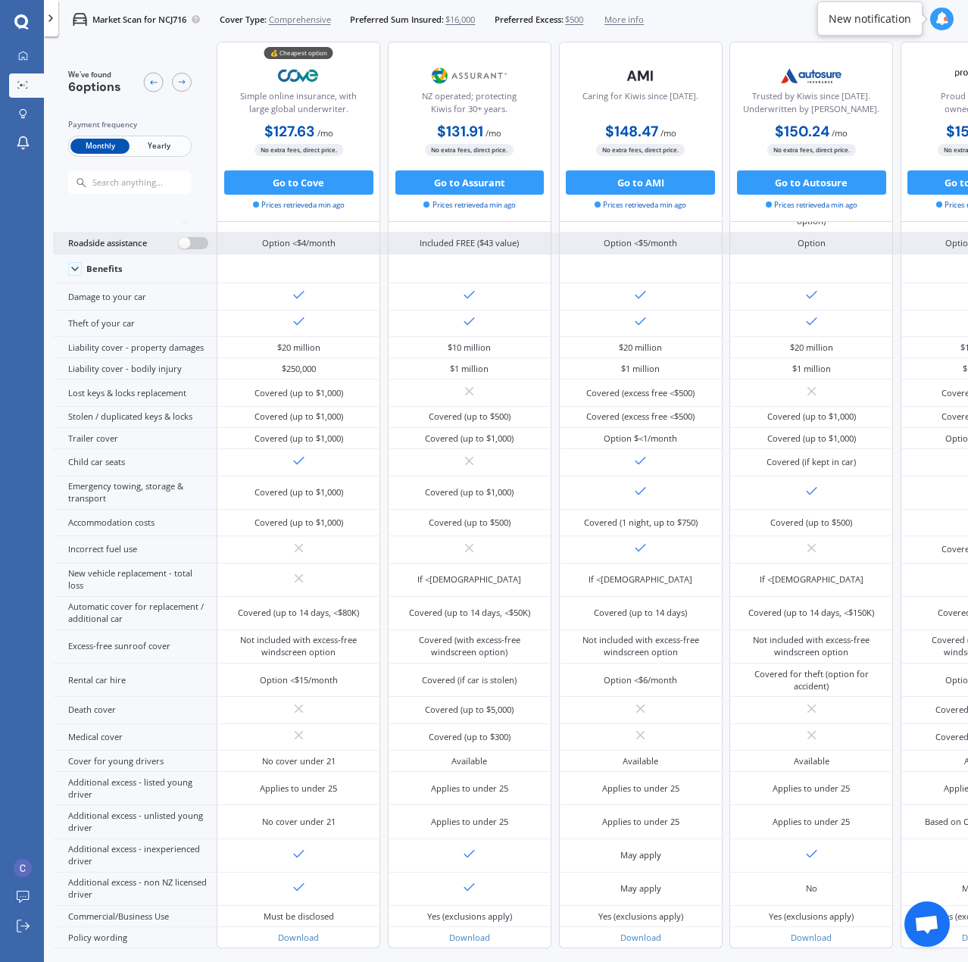
click at [189, 242] on label at bounding box center [194, 243] width 30 height 13
radio input "true"
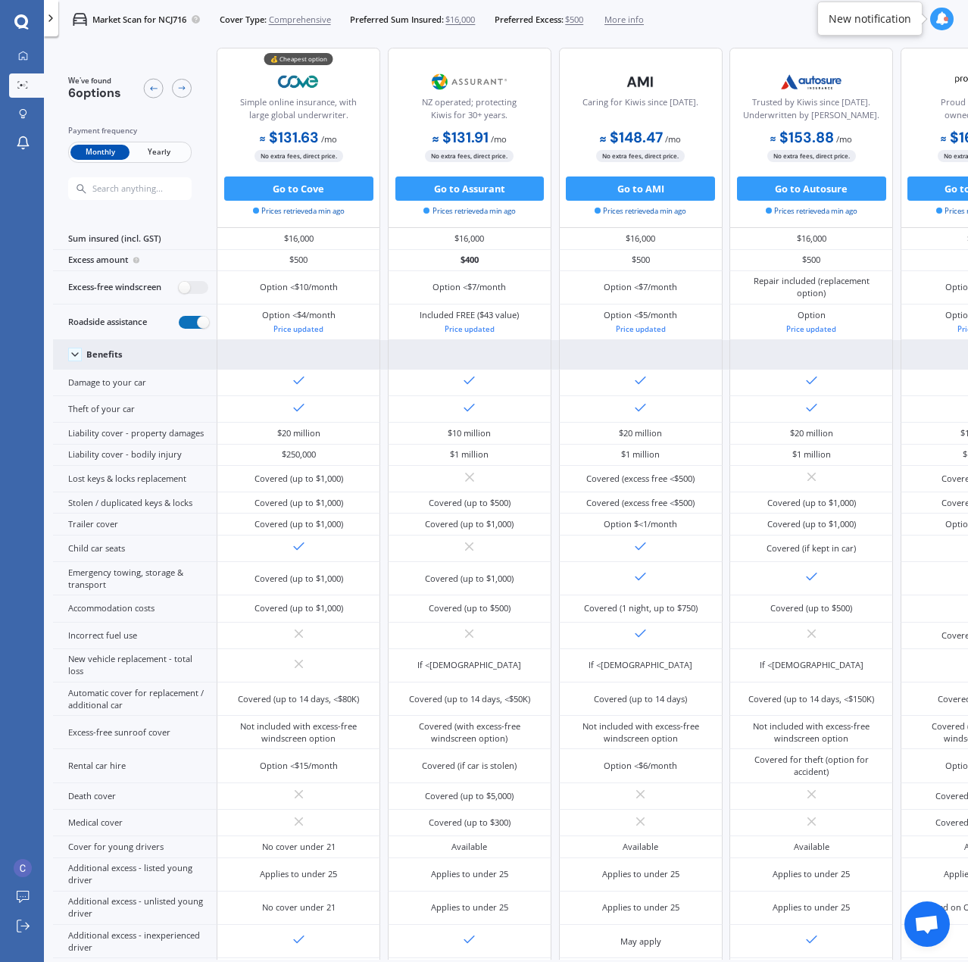
scroll to position [0, 0]
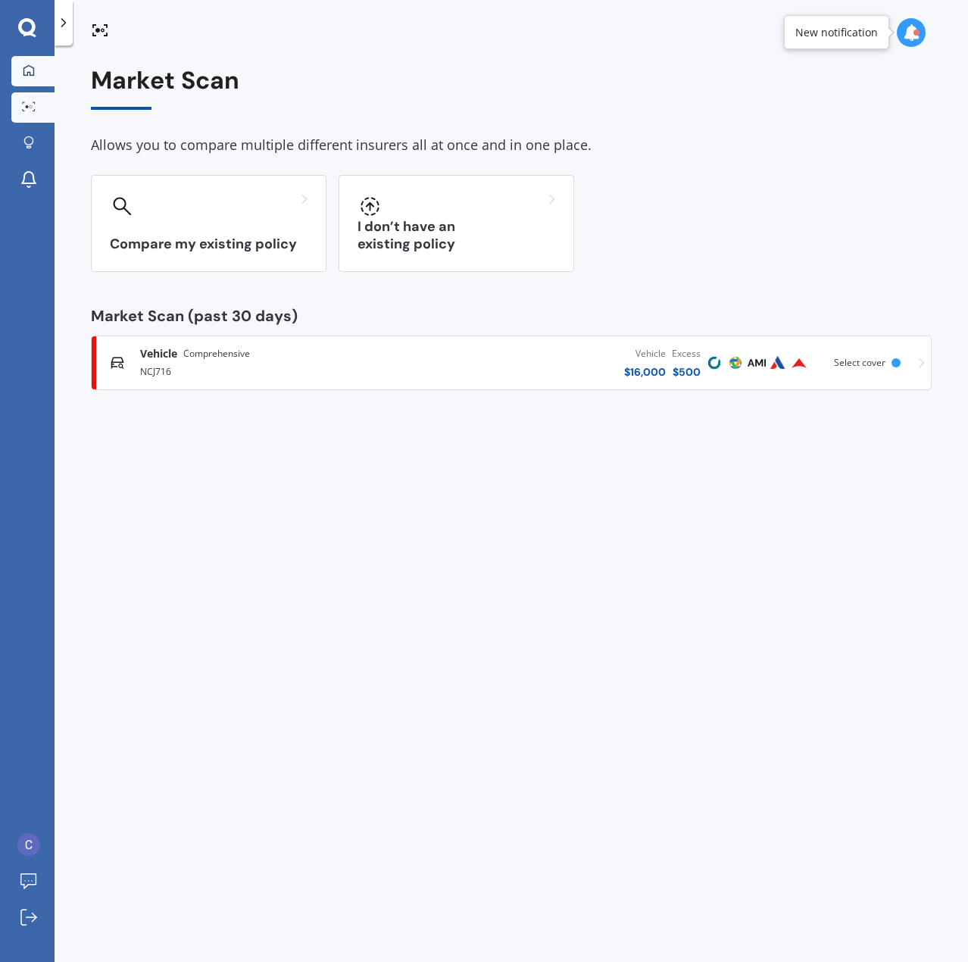
click at [30, 67] on icon at bounding box center [28, 69] width 11 height 11
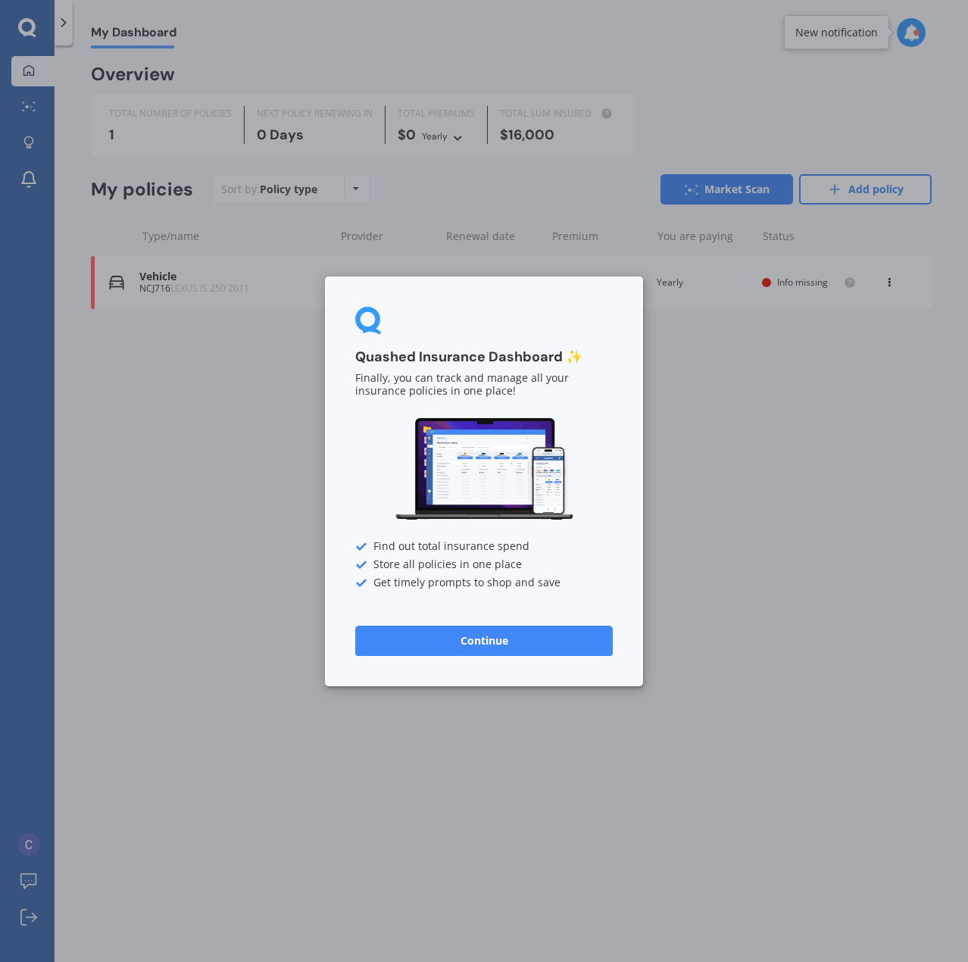
drag, startPoint x: 800, startPoint y: 499, endPoint x: 790, endPoint y: 494, distance: 11.2
click at [796, 498] on div "Quashed Insurance Dashboard ✨ Finally, you can track and manage all your insura…" at bounding box center [484, 481] width 968 height 962
drag, startPoint x: 551, startPoint y: 639, endPoint x: 409, endPoint y: 478, distance: 214.7
click at [551, 638] on button "Continue" at bounding box center [483, 640] width 257 height 30
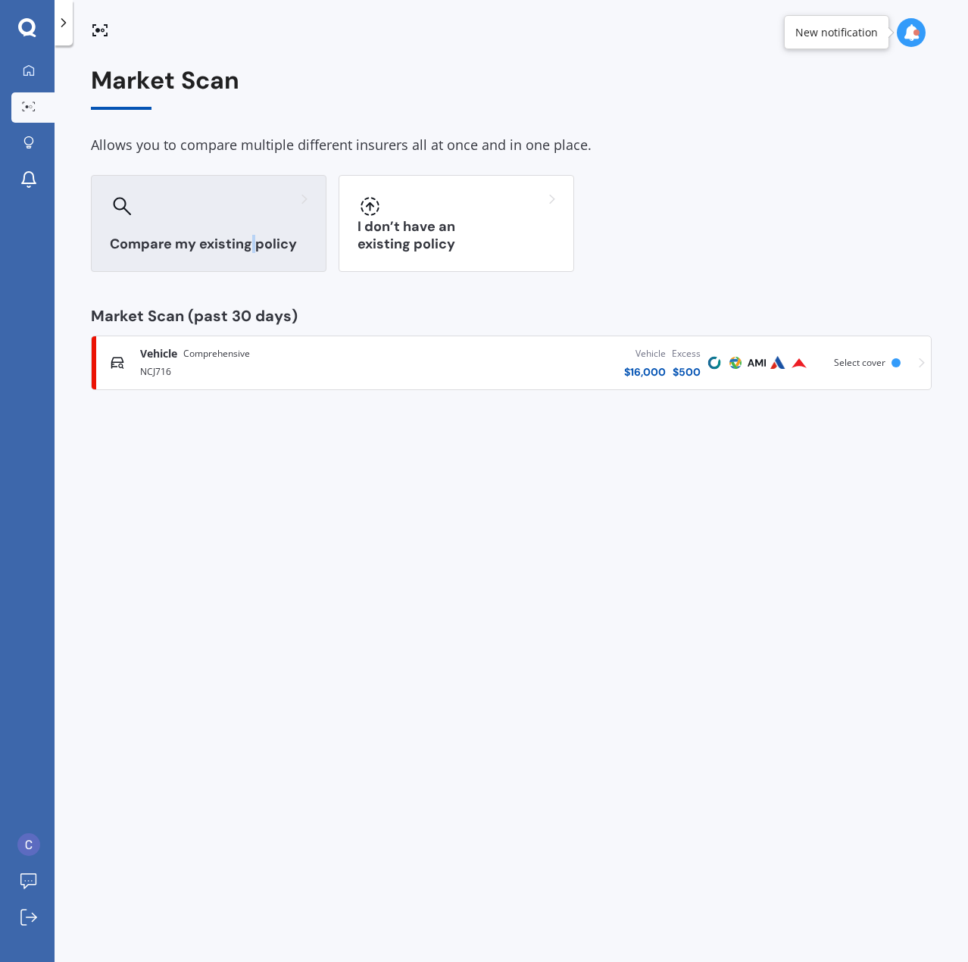
click at [253, 231] on div "Compare my existing policy" at bounding box center [209, 223] width 236 height 97
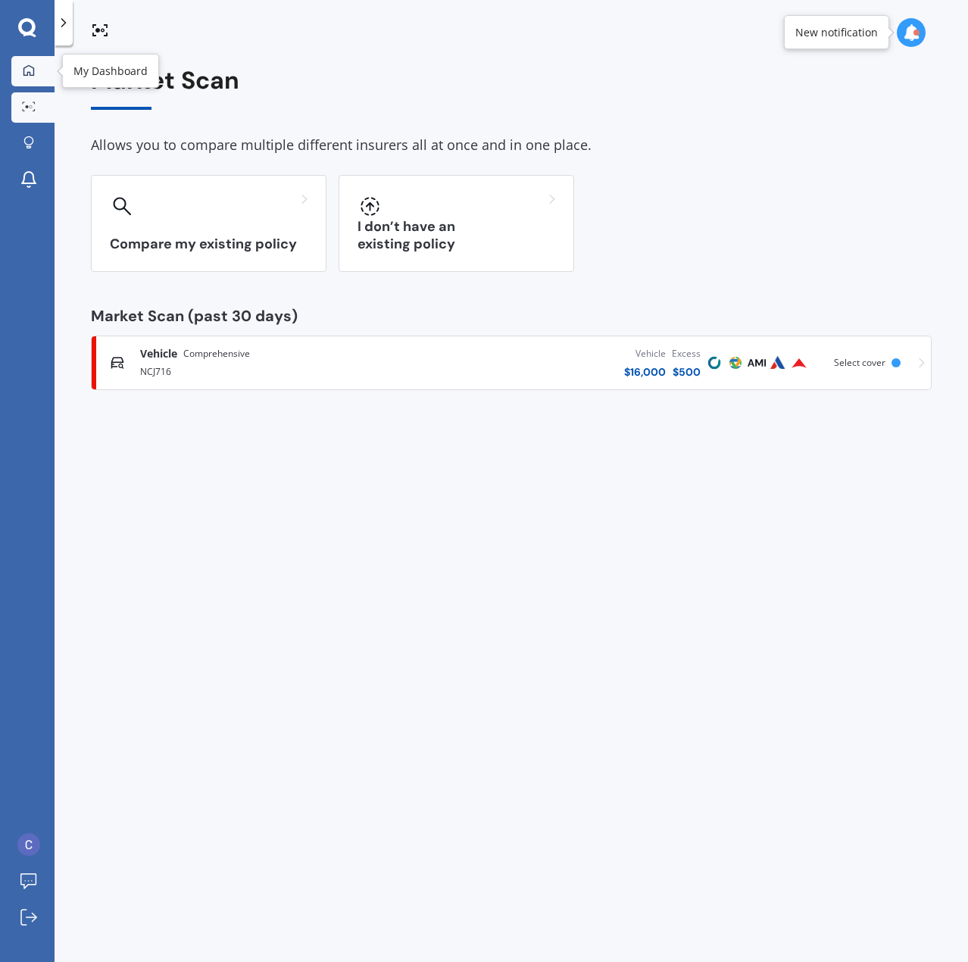
click at [30, 60] on link "My Dashboard" at bounding box center [32, 71] width 43 height 30
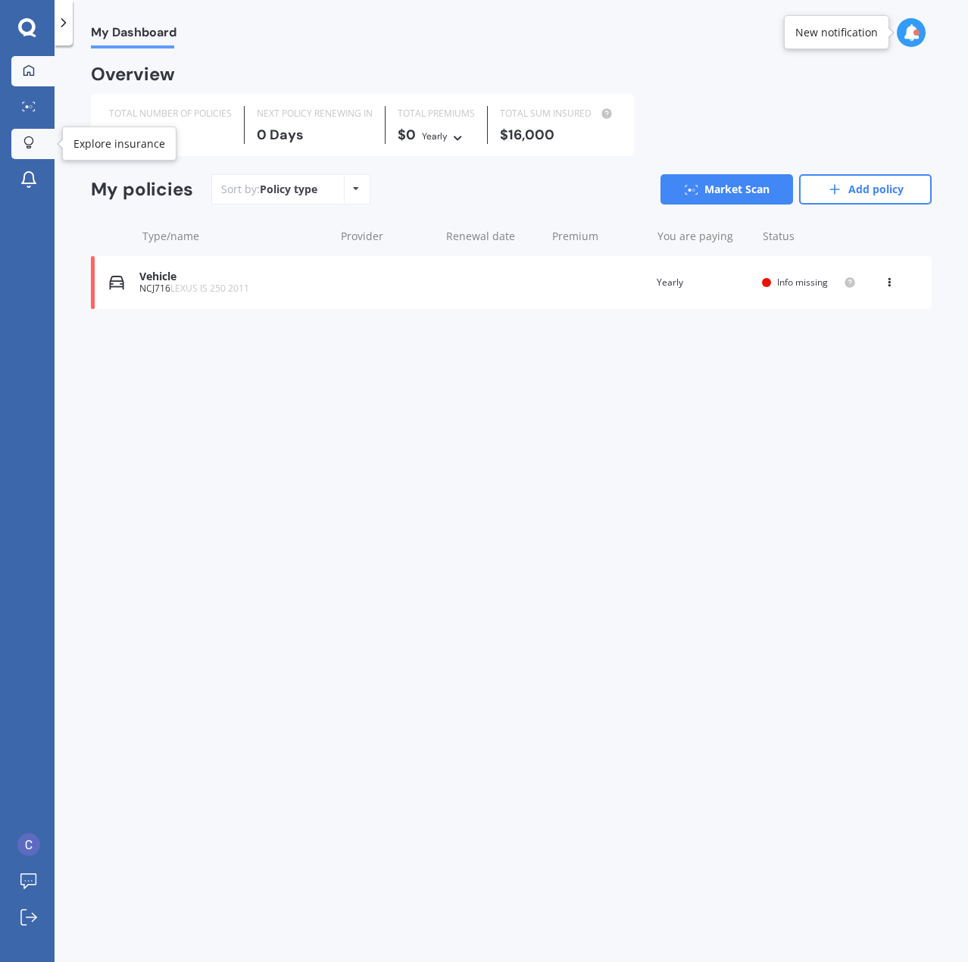
click at [27, 142] on icon at bounding box center [28, 142] width 11 height 13
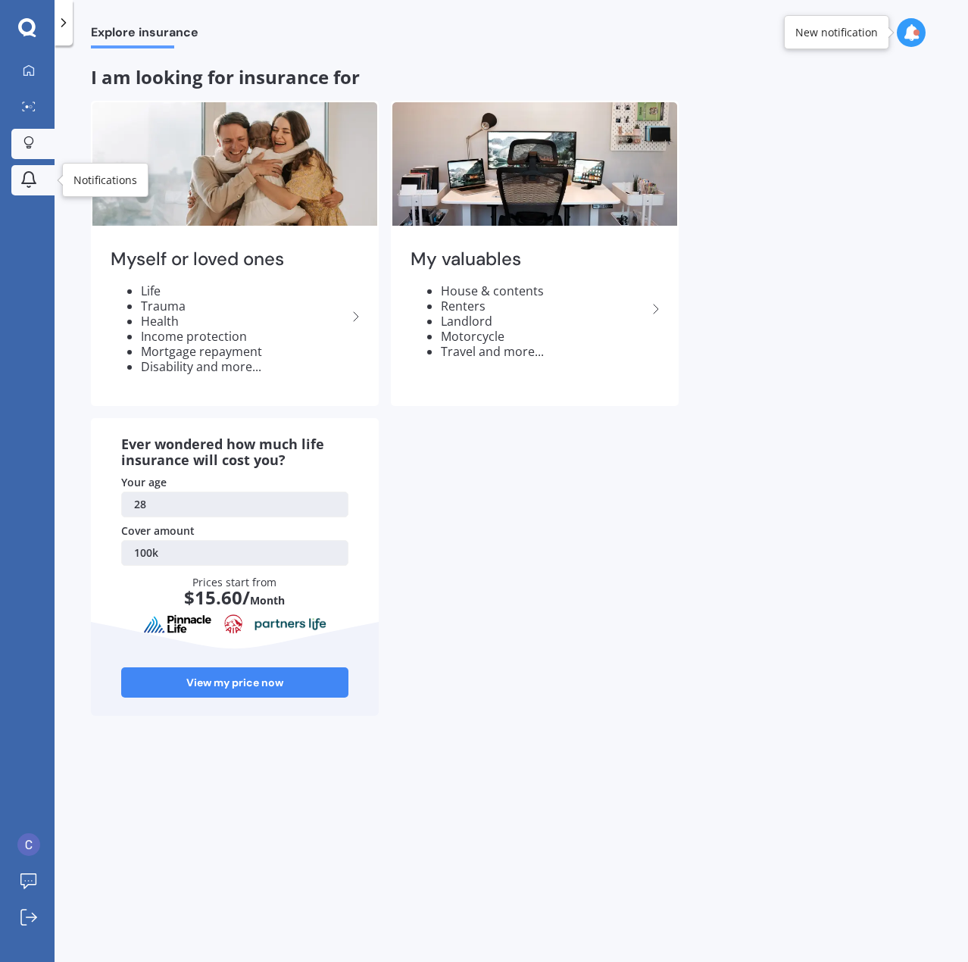
click at [30, 183] on icon at bounding box center [29, 177] width 14 height 11
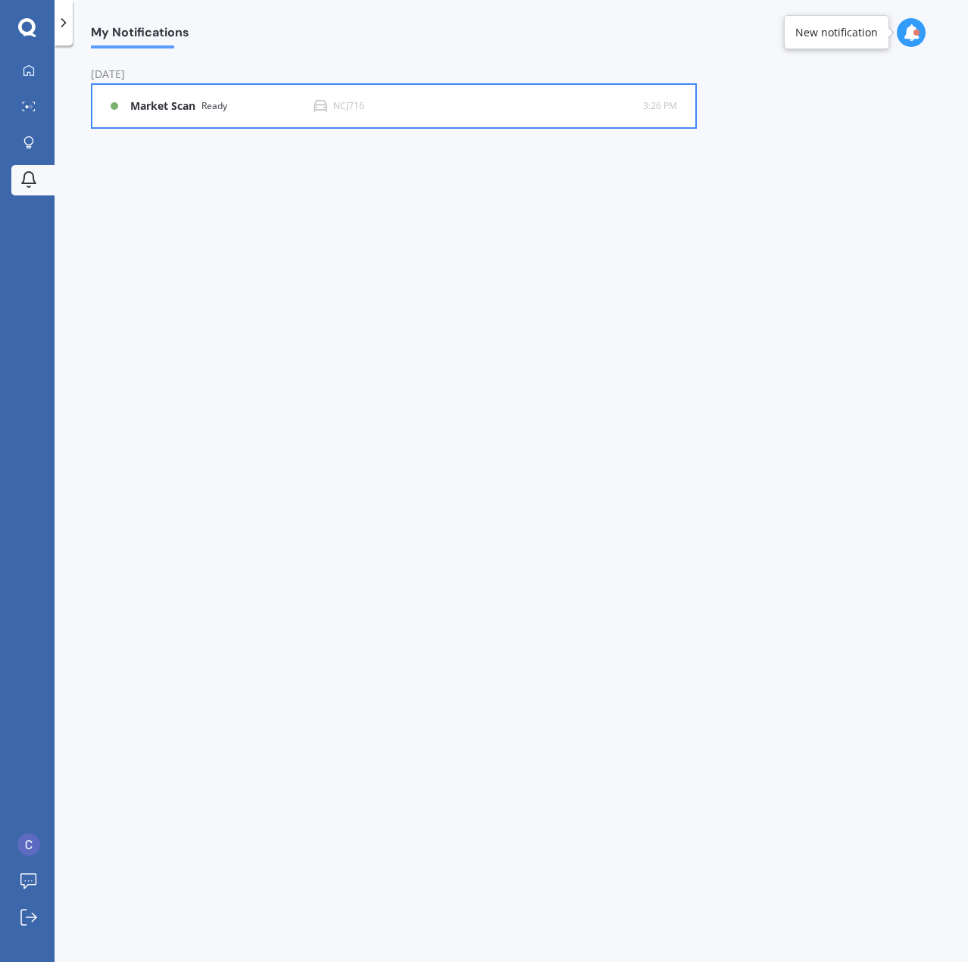
click at [196, 100] on b "Market Scan" at bounding box center [165, 106] width 71 height 13
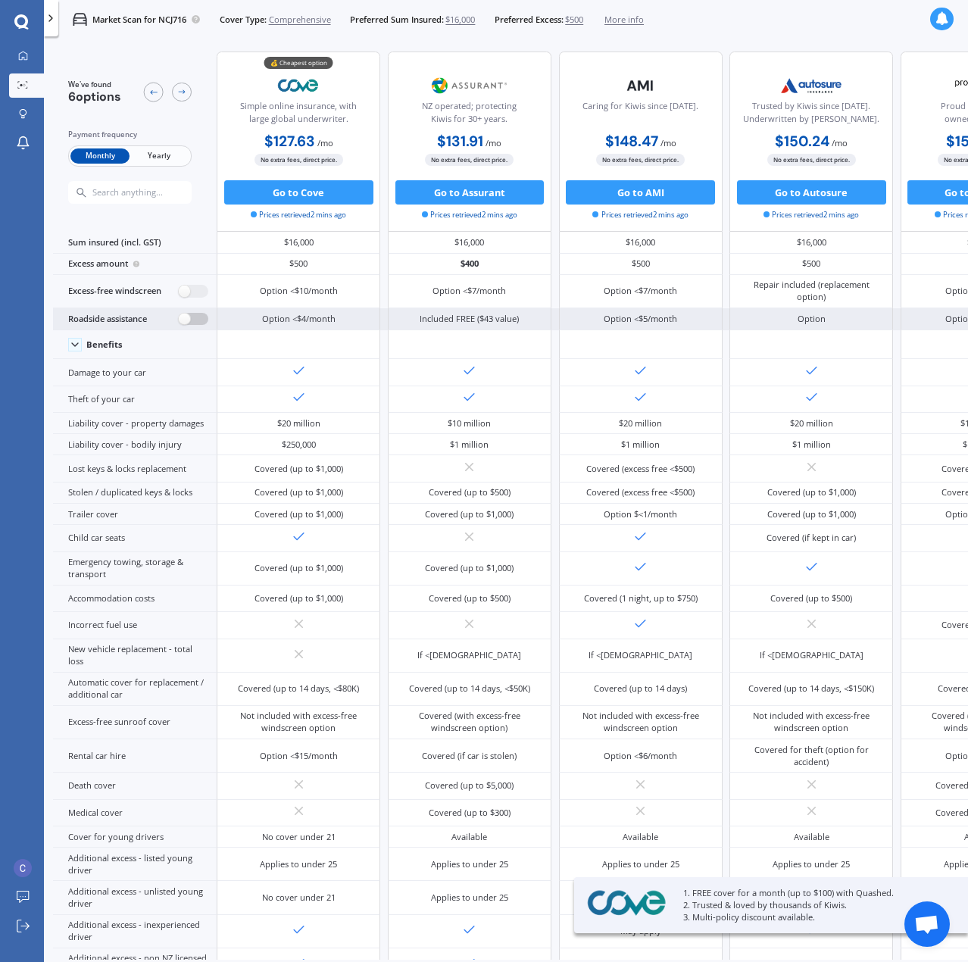
click at [189, 319] on label at bounding box center [194, 319] width 30 height 13
radio input "true"
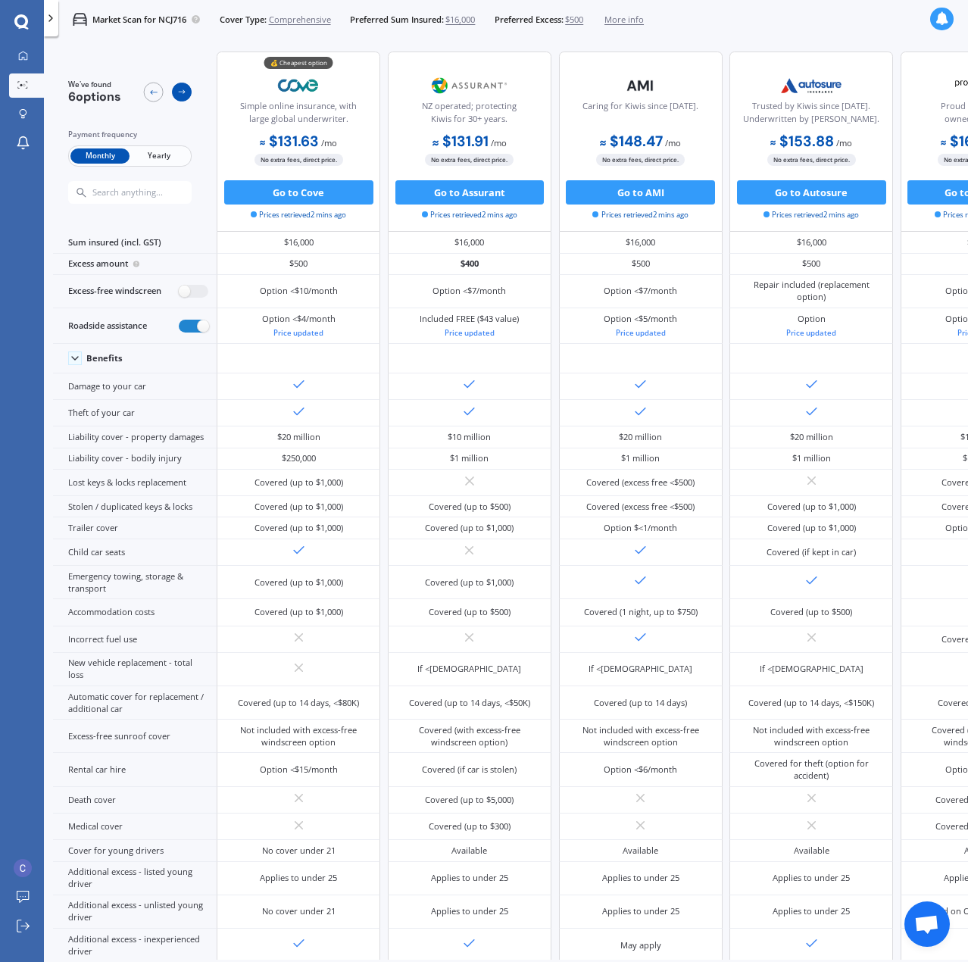
click at [181, 93] on icon at bounding box center [182, 92] width 10 height 10
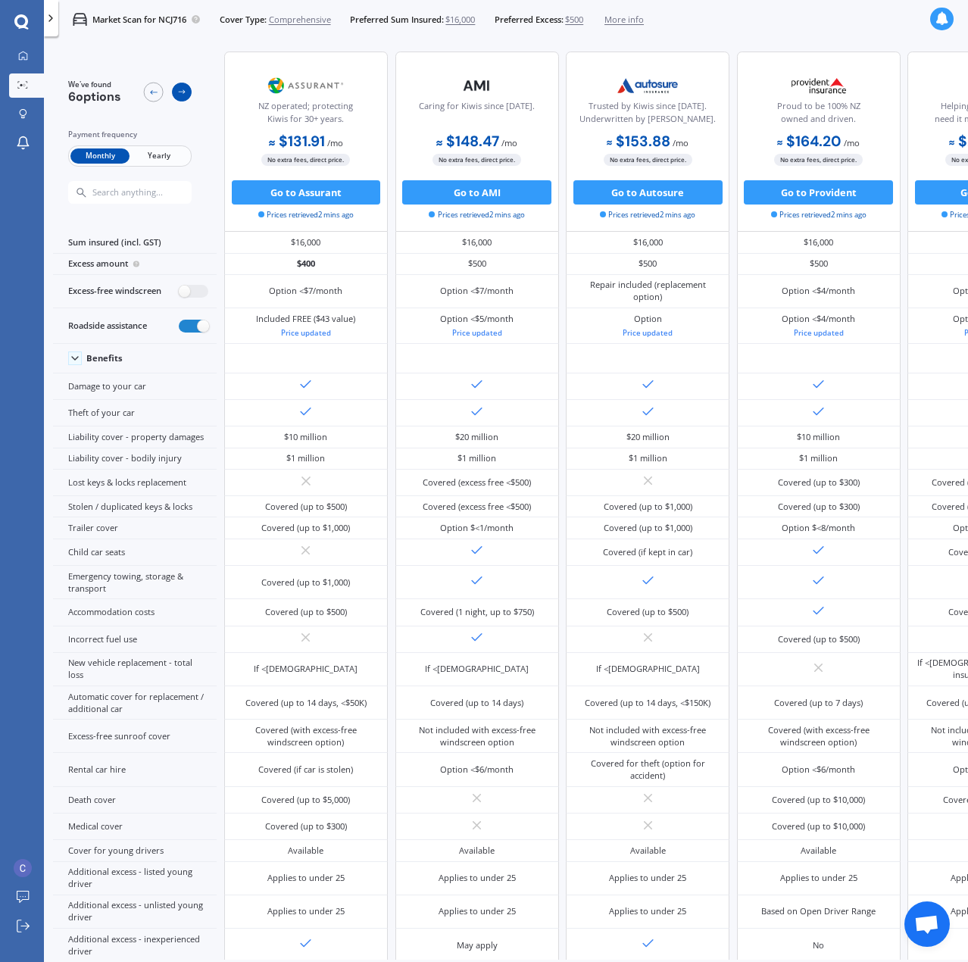
click at [181, 93] on icon at bounding box center [182, 92] width 10 height 10
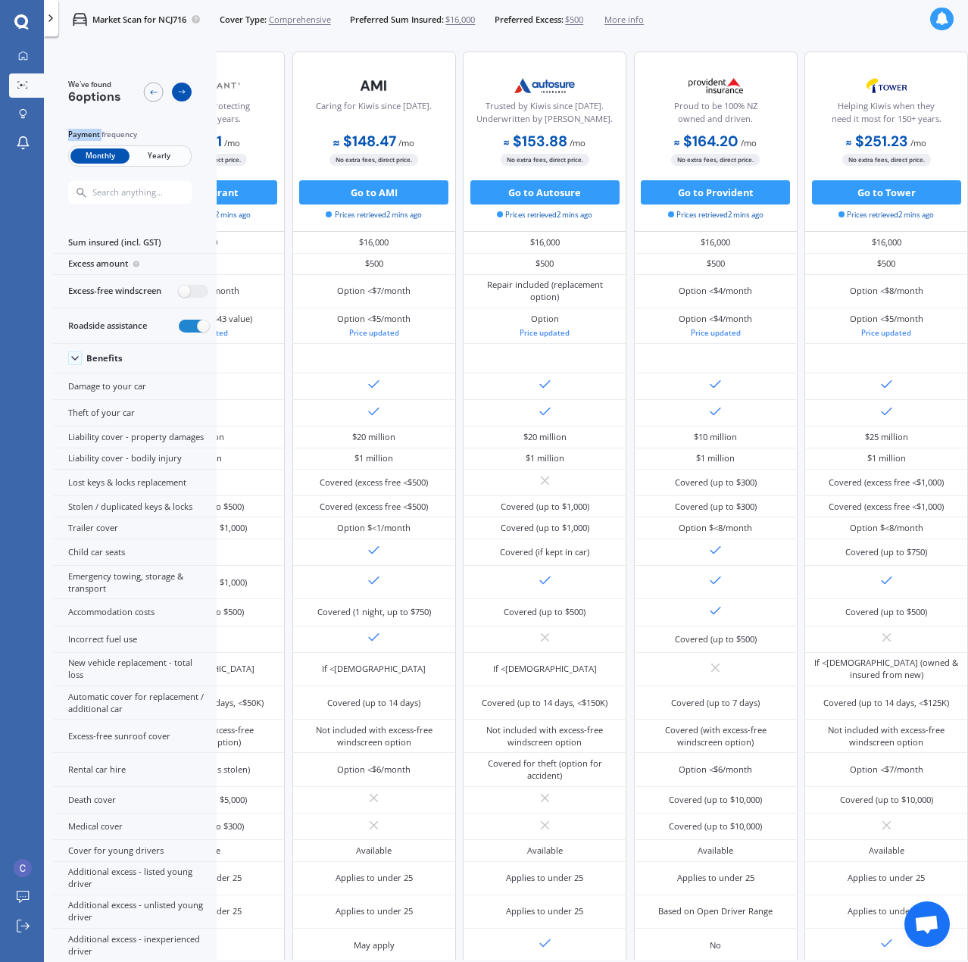
click at [181, 93] on icon at bounding box center [182, 92] width 10 height 10
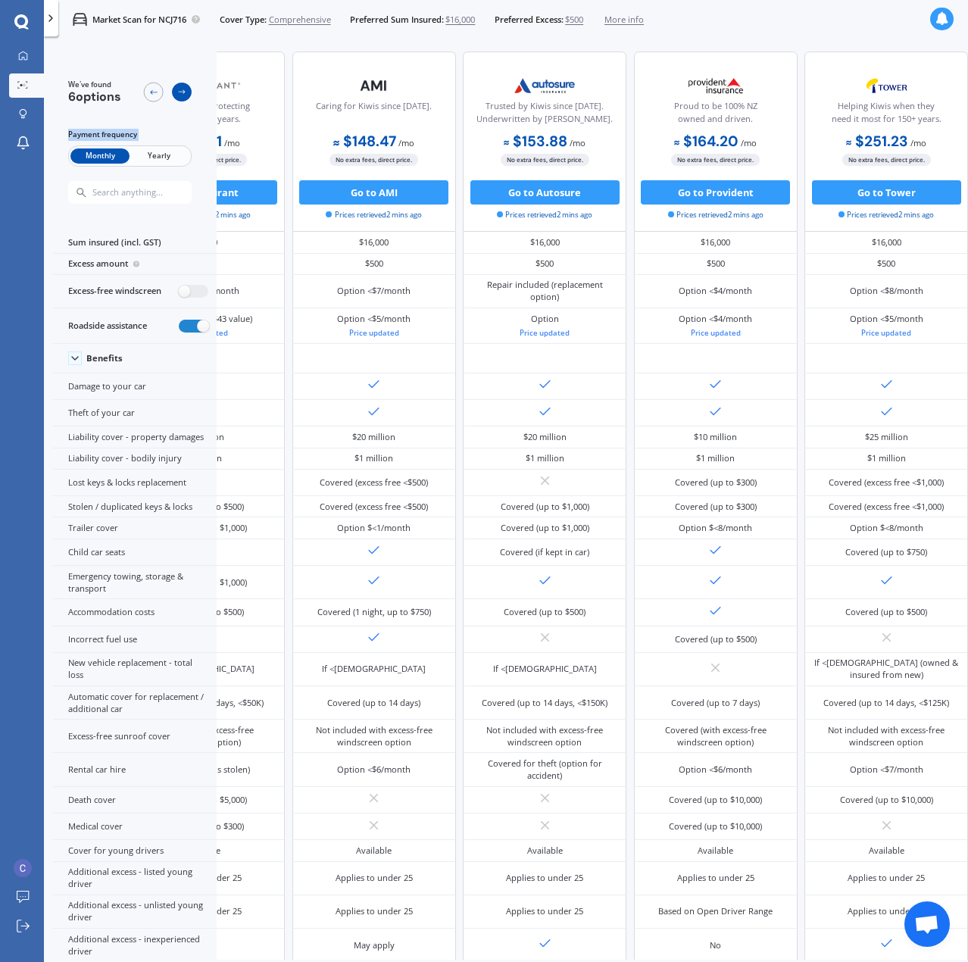
click at [181, 93] on icon at bounding box center [182, 92] width 10 height 10
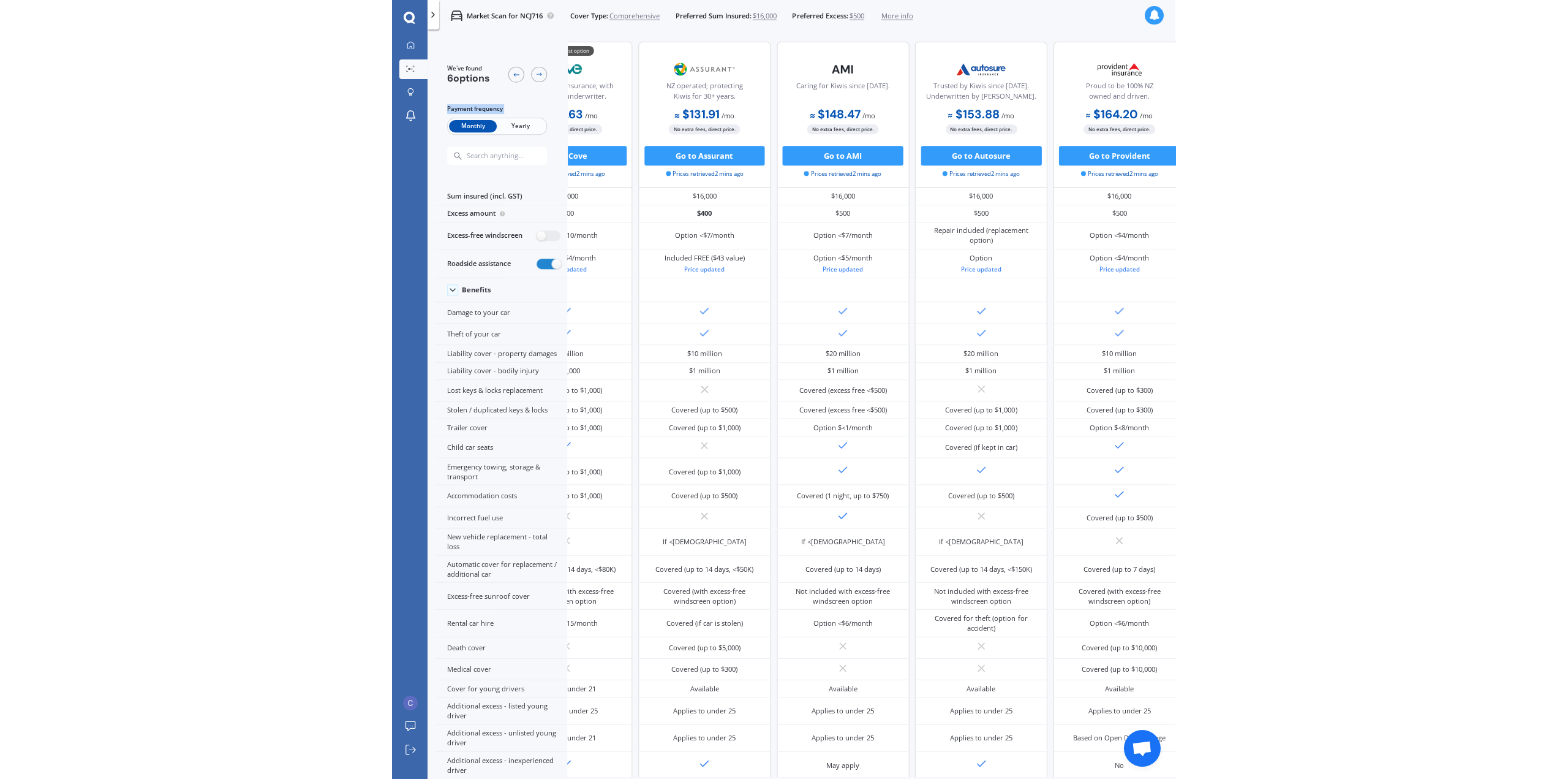
scroll to position [0, 0]
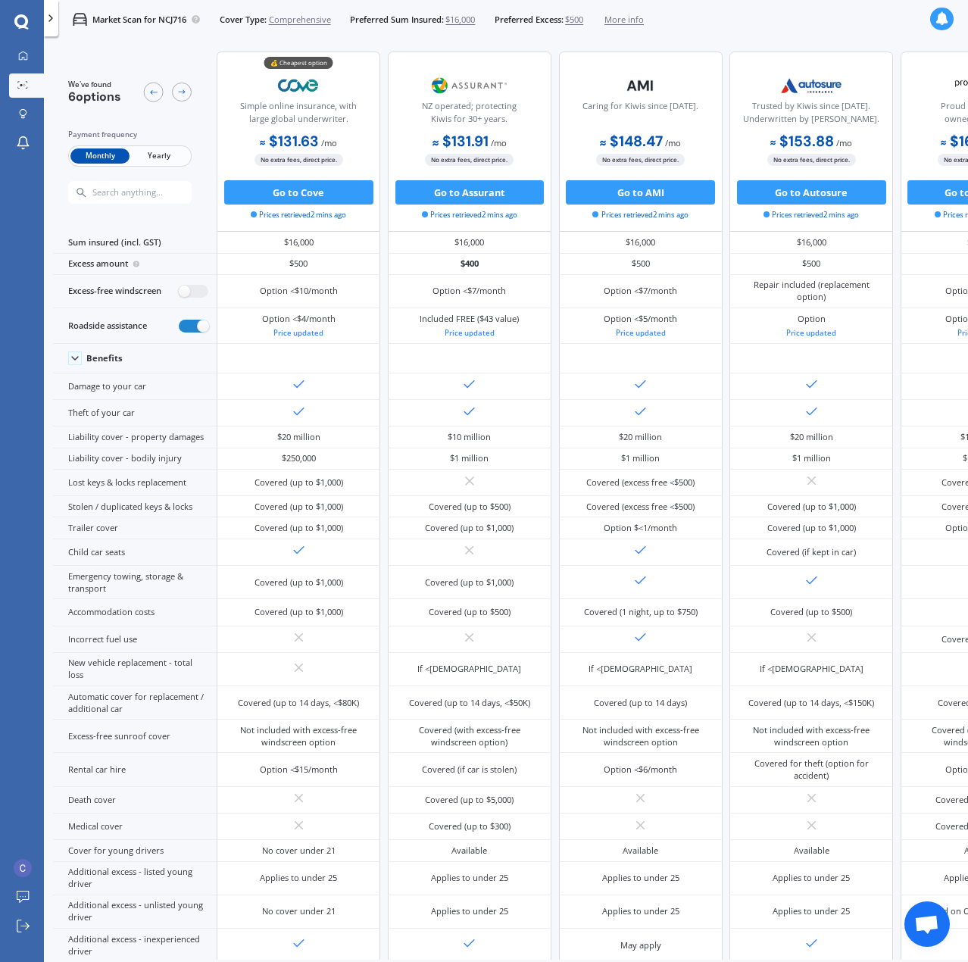
click at [163, 159] on span "Yearly" at bounding box center [159, 156] width 59 height 16
drag, startPoint x: 293, startPoint y: 110, endPoint x: 320, endPoint y: 114, distance: 27.5
click at [320, 114] on div "Simple online insurance, with large global underwriter." at bounding box center [298, 115] width 142 height 30
click at [326, 117] on div "Simple online insurance, with large global underwriter." at bounding box center [298, 115] width 142 height 30
